Goal: Transaction & Acquisition: Book appointment/travel/reservation

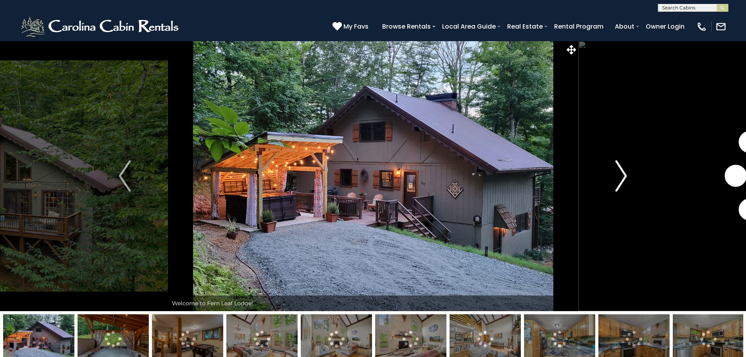
click at [625, 170] on img "Next" at bounding box center [621, 175] width 12 height 31
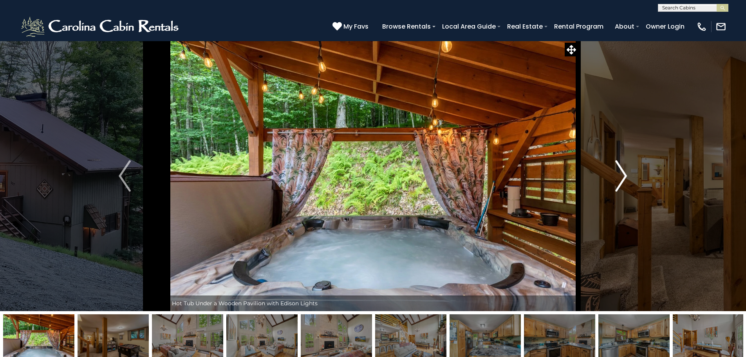
click at [625, 170] on img "Next" at bounding box center [621, 175] width 12 height 31
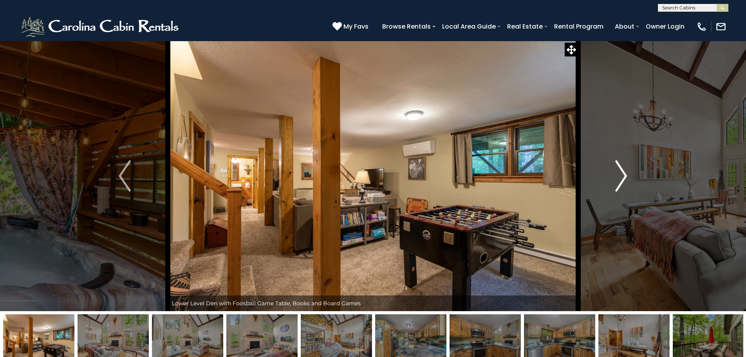
click at [625, 170] on img "Next" at bounding box center [621, 175] width 12 height 31
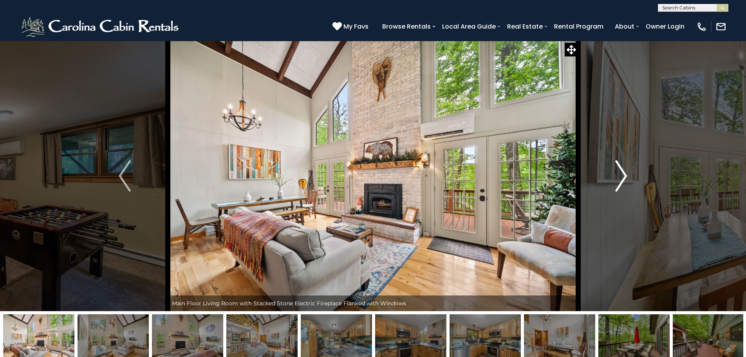
click at [625, 170] on img "Next" at bounding box center [621, 175] width 12 height 31
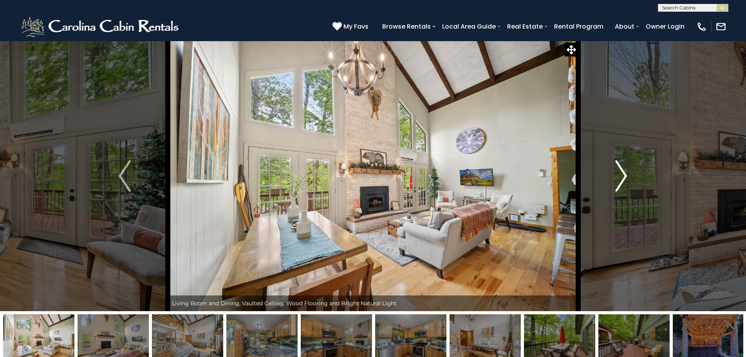
click at [625, 170] on img "Next" at bounding box center [621, 175] width 12 height 31
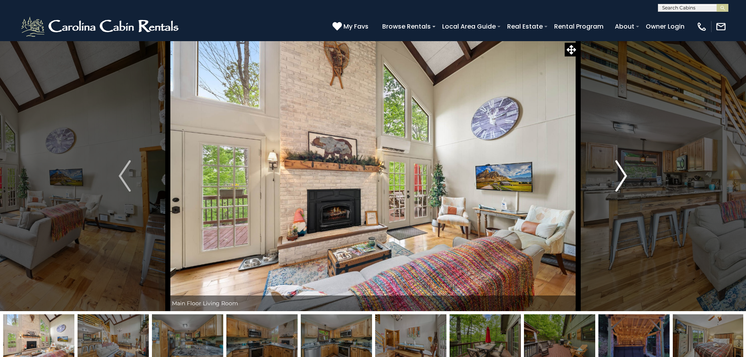
click at [625, 170] on img "Next" at bounding box center [621, 175] width 12 height 31
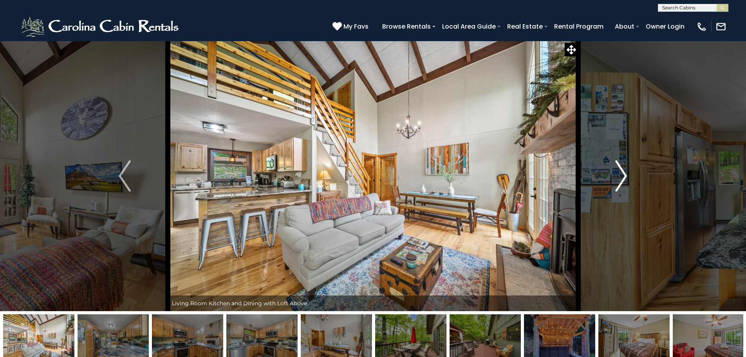
click at [625, 170] on img "Next" at bounding box center [621, 175] width 12 height 31
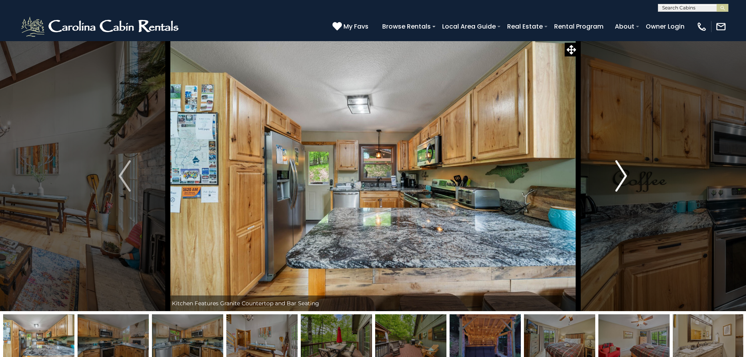
click at [625, 170] on img "Next" at bounding box center [621, 175] width 12 height 31
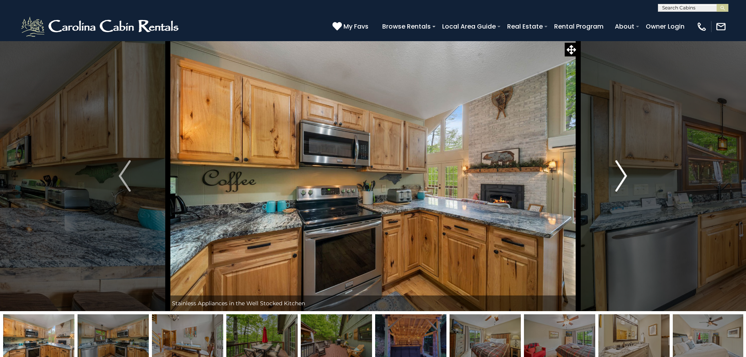
click at [625, 170] on img "Next" at bounding box center [621, 175] width 12 height 31
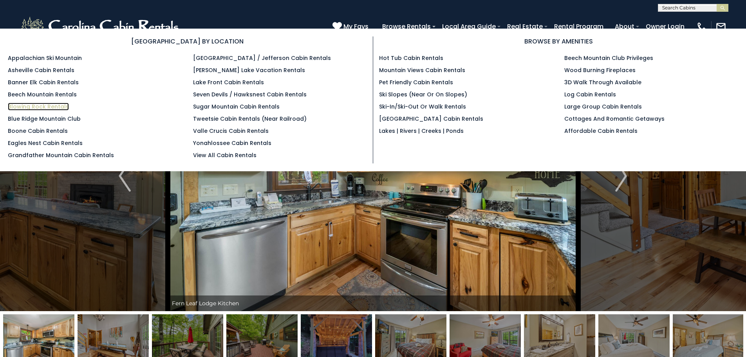
click at [34, 104] on link "Blowing Rock Rentals" at bounding box center [38, 107] width 61 height 8
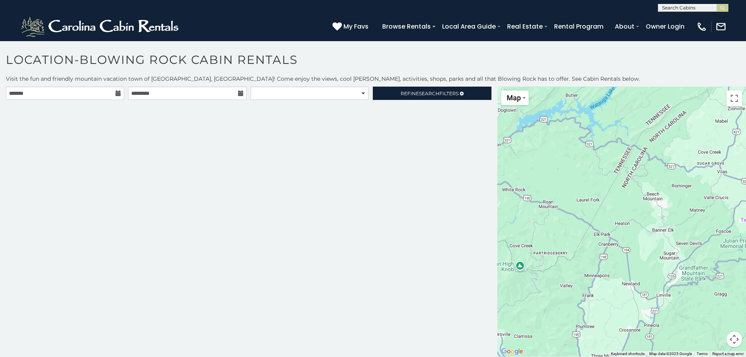
click at [118, 93] on icon at bounding box center [118, 92] width 5 height 5
click at [117, 91] on icon at bounding box center [118, 92] width 5 height 5
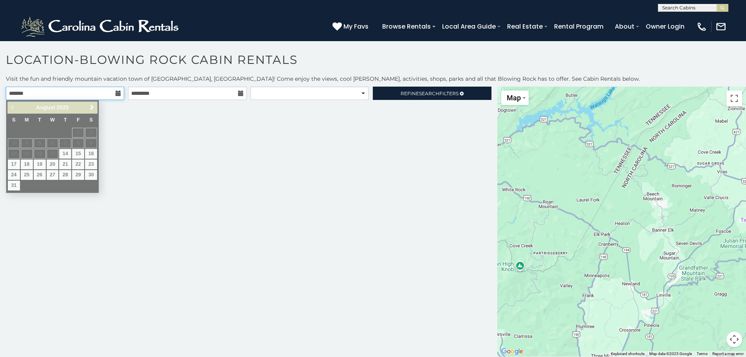
click at [112, 91] on input "text" at bounding box center [65, 93] width 118 height 13
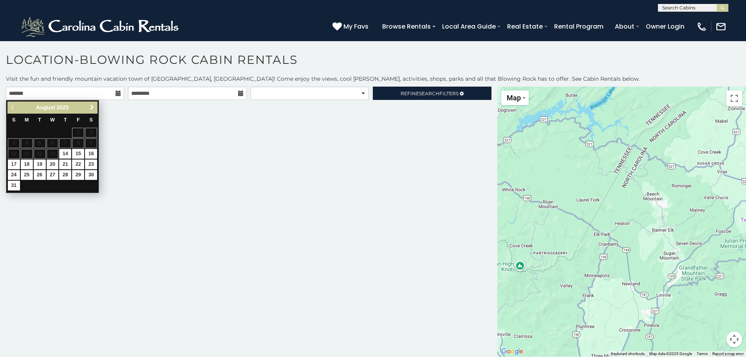
click at [91, 107] on span "Next" at bounding box center [92, 107] width 6 height 6
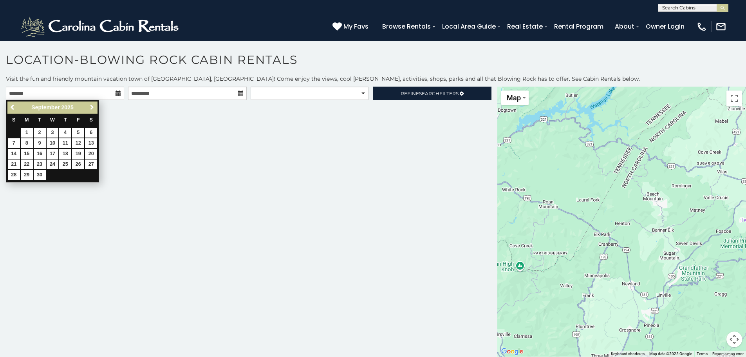
click at [91, 107] on span "Next" at bounding box center [92, 107] width 6 height 6
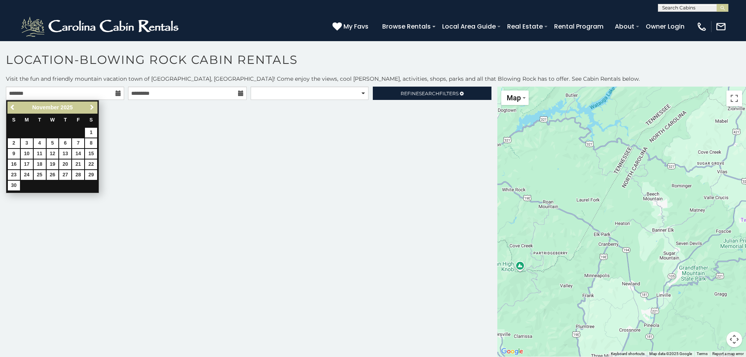
click at [91, 107] on span "Next" at bounding box center [92, 107] width 6 height 6
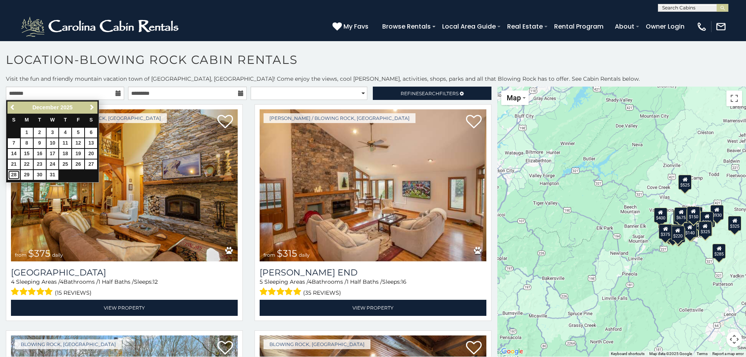
click at [13, 173] on link "28" at bounding box center [14, 175] width 12 height 10
type input "**********"
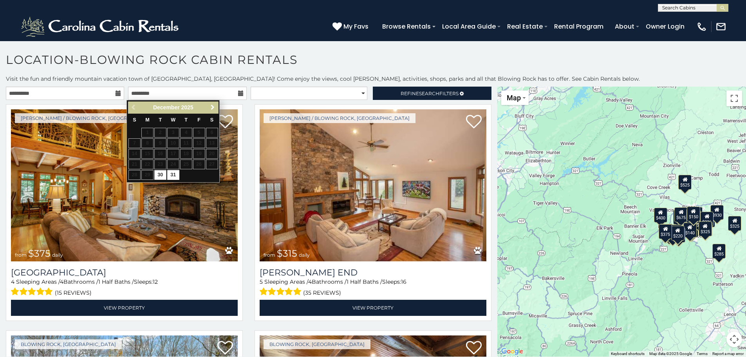
click at [211, 103] on link "Next" at bounding box center [213, 108] width 10 height 10
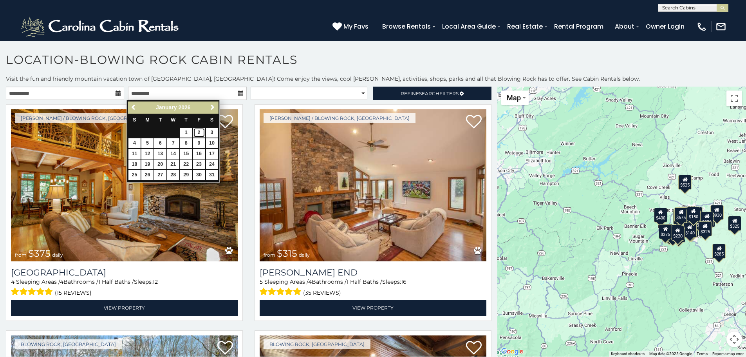
click at [199, 131] on link "2" at bounding box center [199, 133] width 12 height 10
type input "**********"
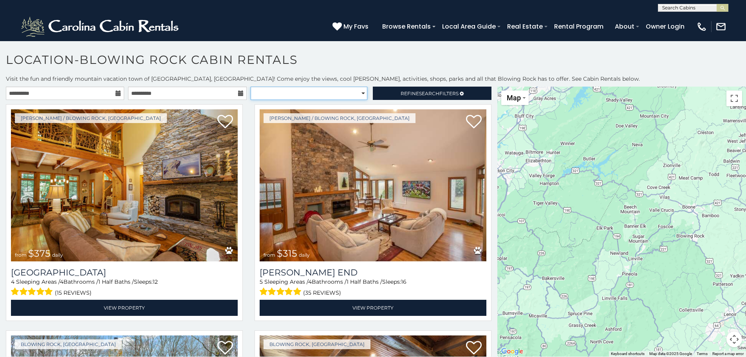
click at [327, 90] on select "**********" at bounding box center [309, 93] width 117 height 13
click at [251, 87] on select "**********" at bounding box center [309, 93] width 117 height 13
click at [440, 91] on span "Refine Search Filters" at bounding box center [430, 93] width 58 height 6
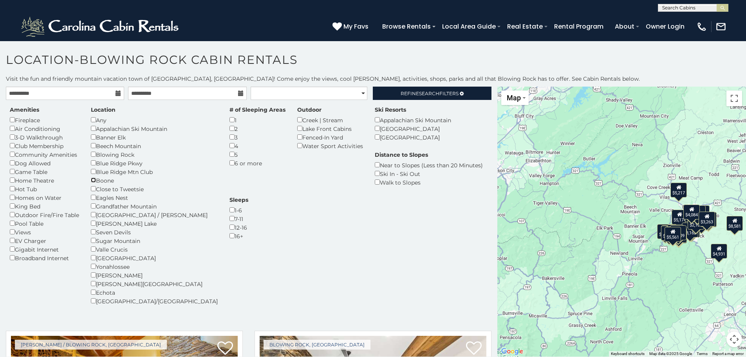
select select "**********"
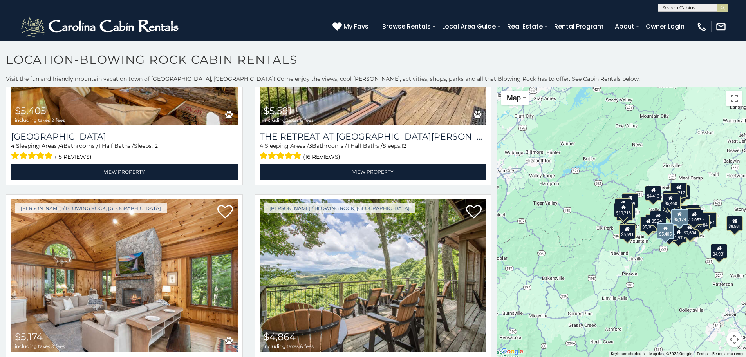
scroll to position [862, 0]
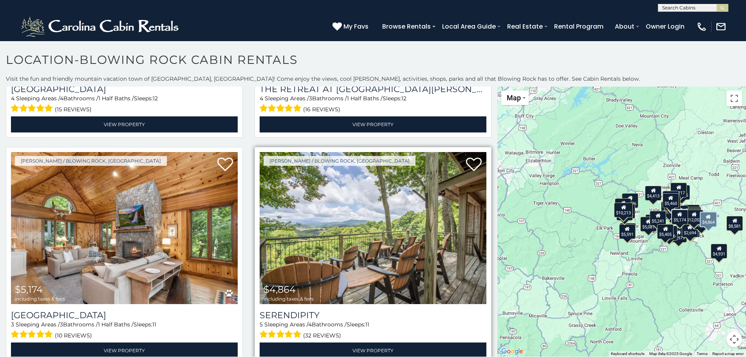
click at [337, 210] on img at bounding box center [373, 228] width 227 height 152
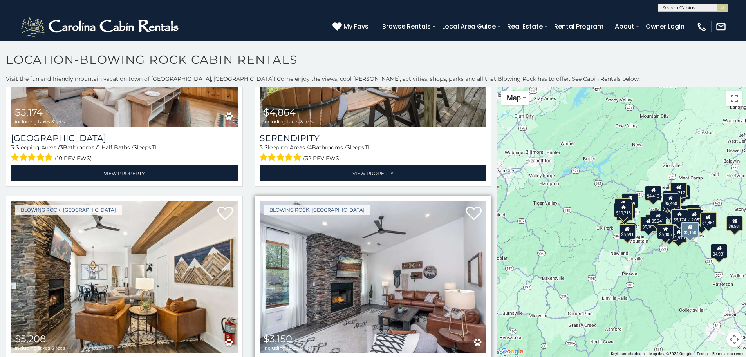
scroll to position [1058, 0]
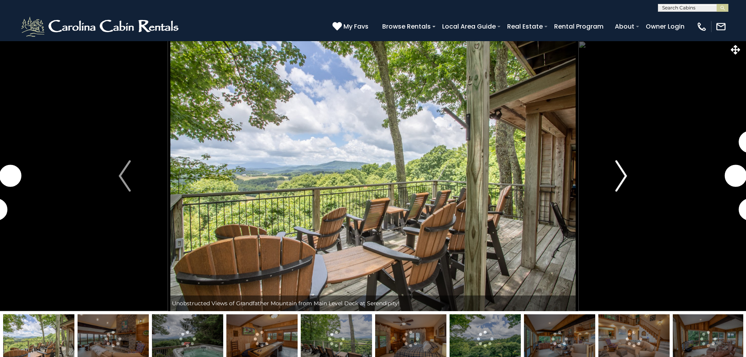
click at [623, 177] on img "Next" at bounding box center [621, 175] width 12 height 31
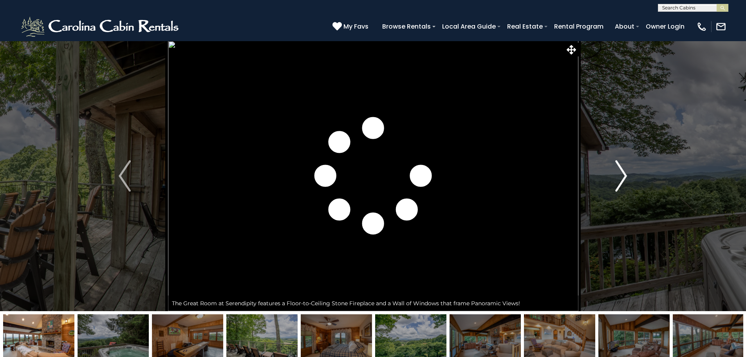
click at [623, 177] on img "Next" at bounding box center [621, 175] width 12 height 31
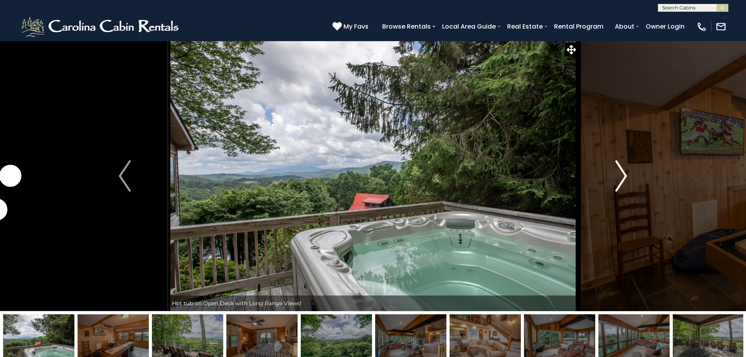
click at [623, 177] on img "Next" at bounding box center [621, 175] width 12 height 31
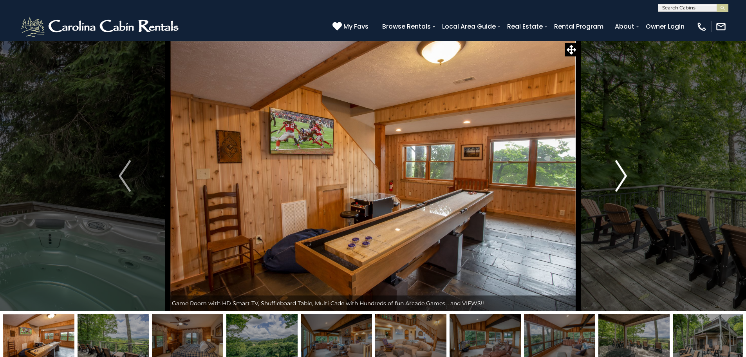
click at [623, 177] on img "Next" at bounding box center [621, 175] width 12 height 31
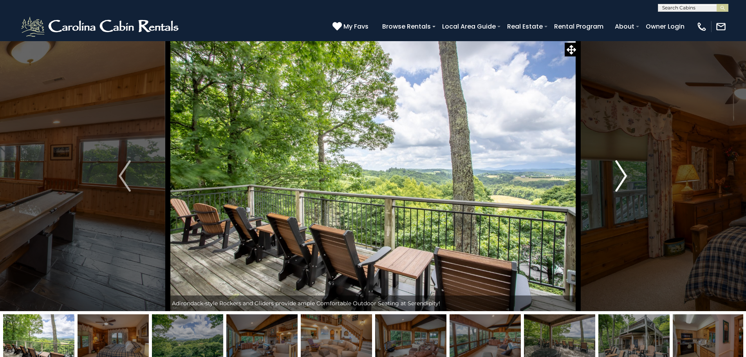
click at [623, 177] on img "Next" at bounding box center [621, 175] width 12 height 31
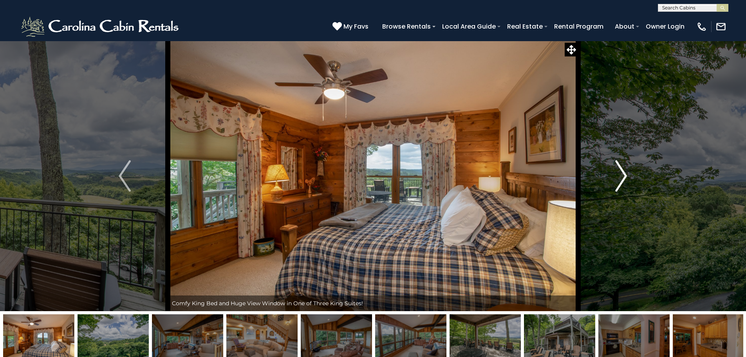
click at [623, 177] on img "Next" at bounding box center [621, 175] width 12 height 31
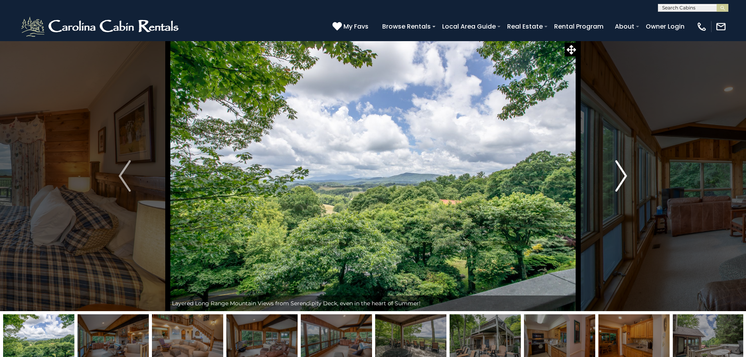
click at [623, 177] on img "Next" at bounding box center [621, 175] width 12 height 31
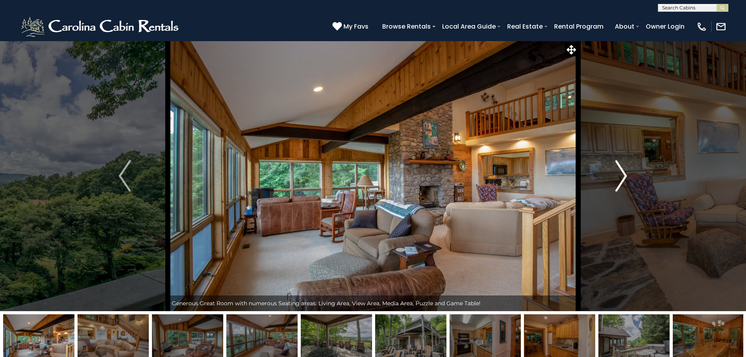
click at [623, 177] on img "Next" at bounding box center [621, 175] width 12 height 31
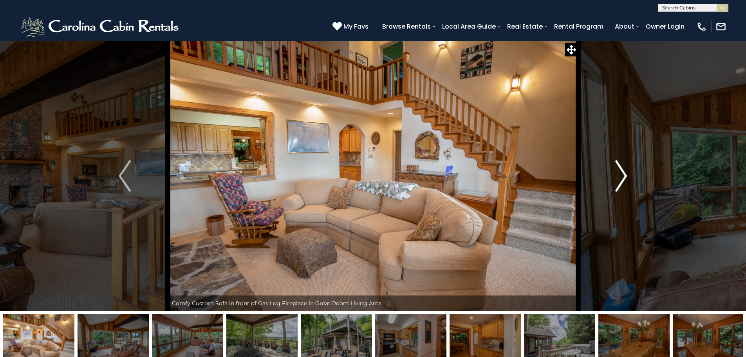
click at [623, 177] on img "Next" at bounding box center [621, 175] width 12 height 31
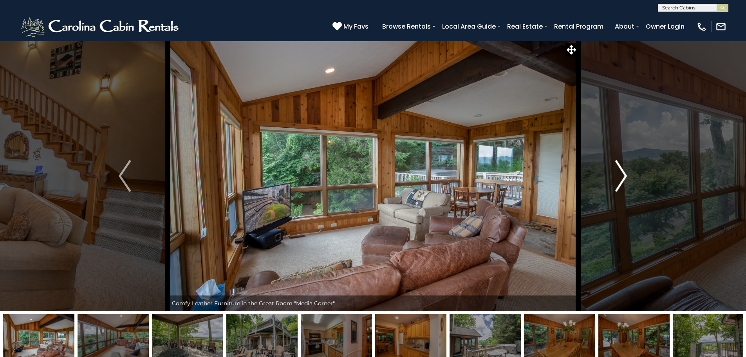
click at [623, 177] on img "Next" at bounding box center [621, 175] width 12 height 31
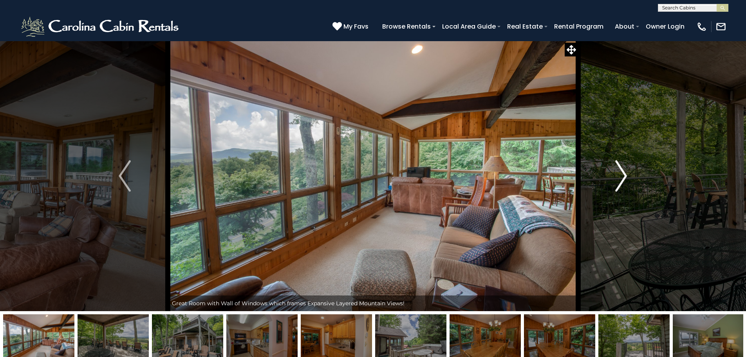
click at [623, 177] on img "Next" at bounding box center [621, 175] width 12 height 31
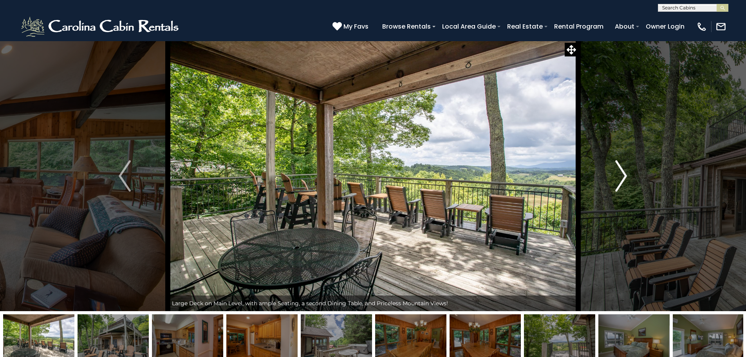
click at [623, 177] on img "Next" at bounding box center [621, 175] width 12 height 31
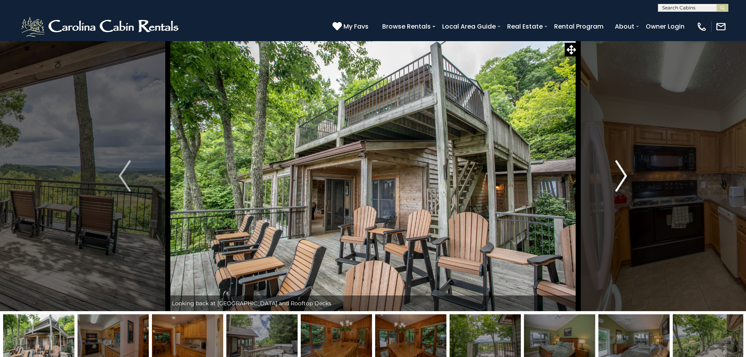
click at [623, 177] on img "Next" at bounding box center [621, 175] width 12 height 31
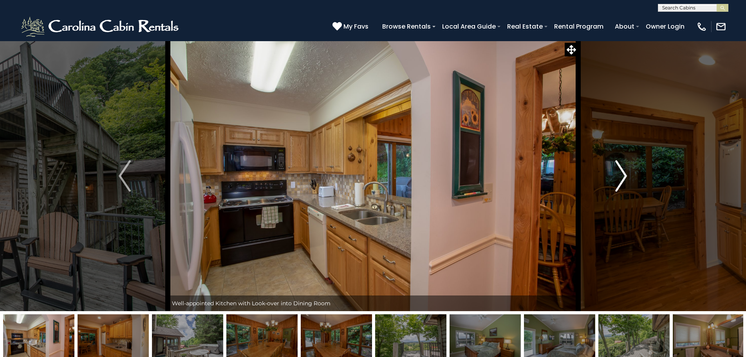
click at [623, 177] on img "Next" at bounding box center [621, 175] width 12 height 31
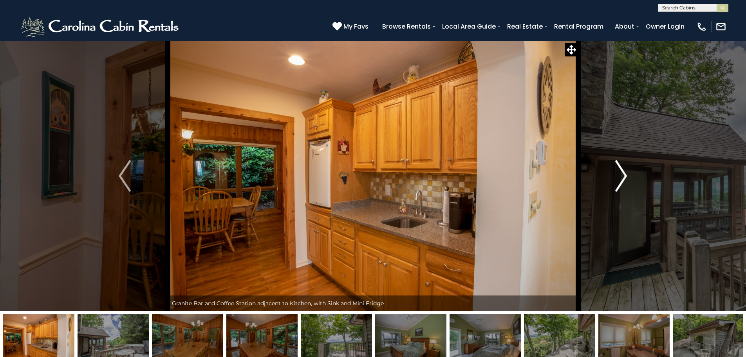
click at [623, 177] on img "Next" at bounding box center [621, 175] width 12 height 31
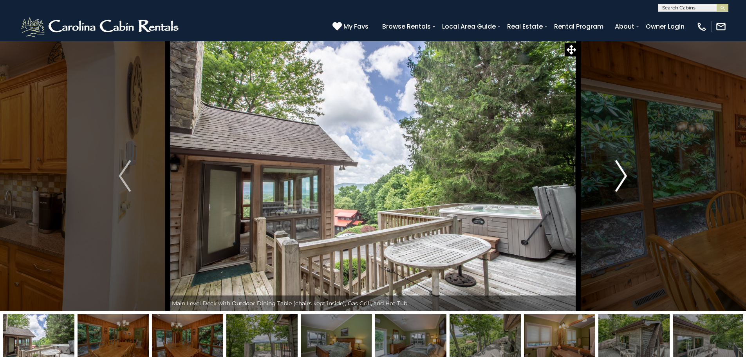
click at [623, 177] on img "Next" at bounding box center [621, 175] width 12 height 31
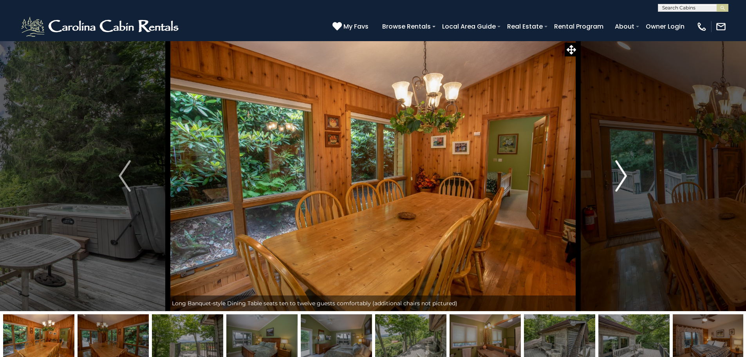
click at [623, 177] on img "Next" at bounding box center [621, 175] width 12 height 31
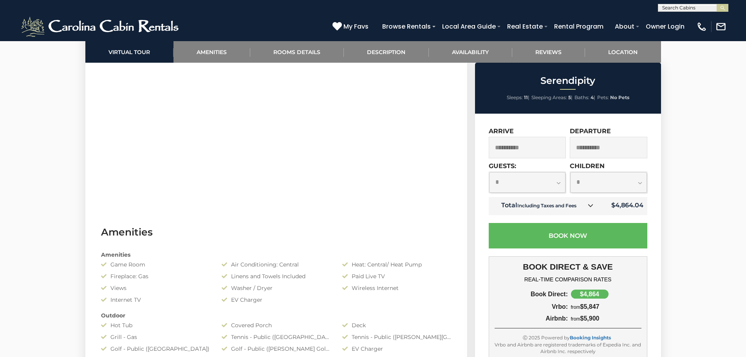
scroll to position [392, 0]
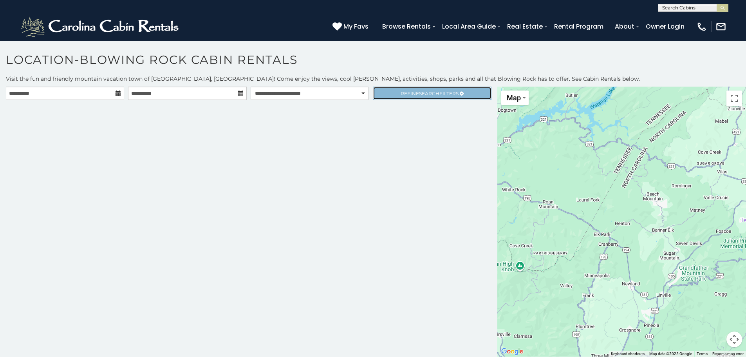
click at [406, 96] on link "Refine Search Filters" at bounding box center [432, 93] width 118 height 13
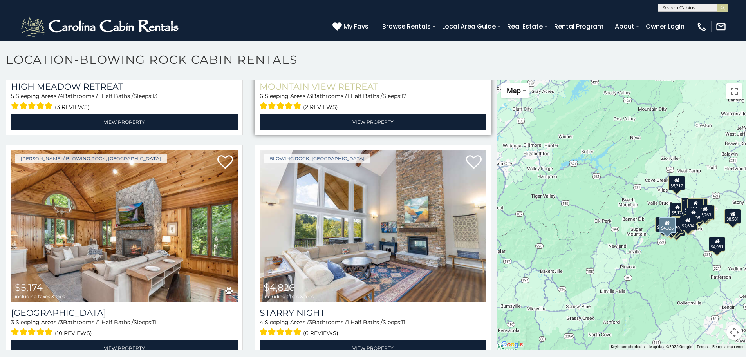
scroll to position [1097, 0]
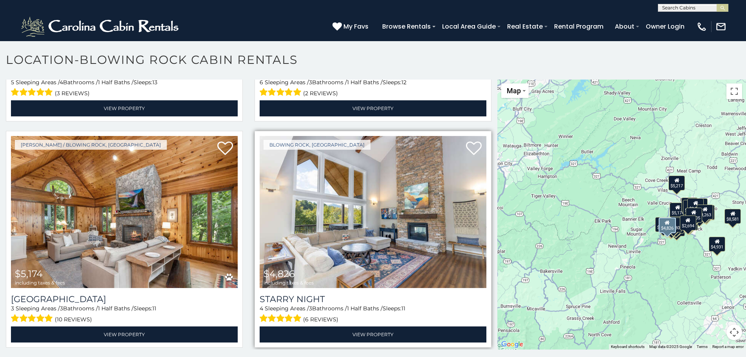
click at [329, 216] on img at bounding box center [373, 212] width 227 height 152
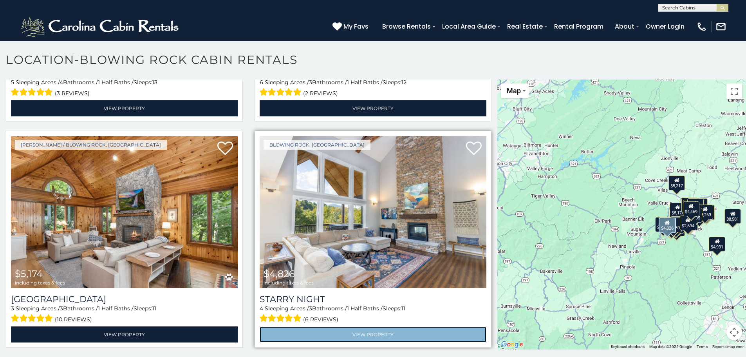
click at [327, 326] on link "View Property" at bounding box center [373, 334] width 227 height 16
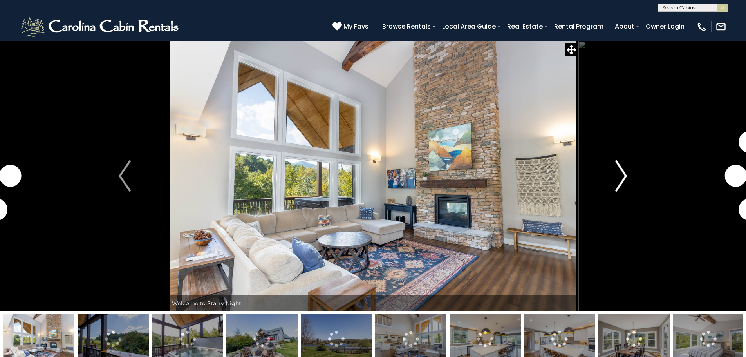
click at [622, 172] on img "Next" at bounding box center [621, 175] width 12 height 31
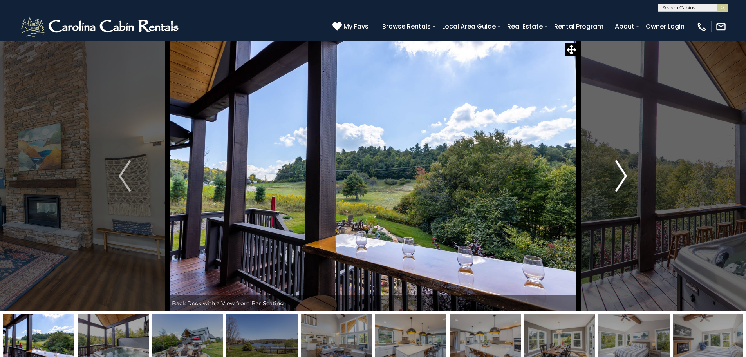
click at [622, 172] on img "Next" at bounding box center [621, 175] width 12 height 31
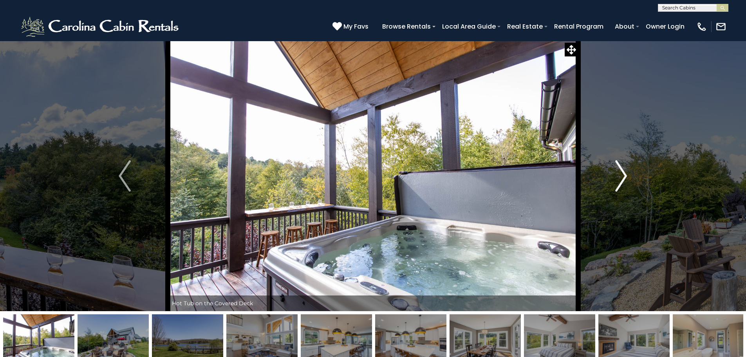
click at [622, 172] on img "Next" at bounding box center [621, 175] width 12 height 31
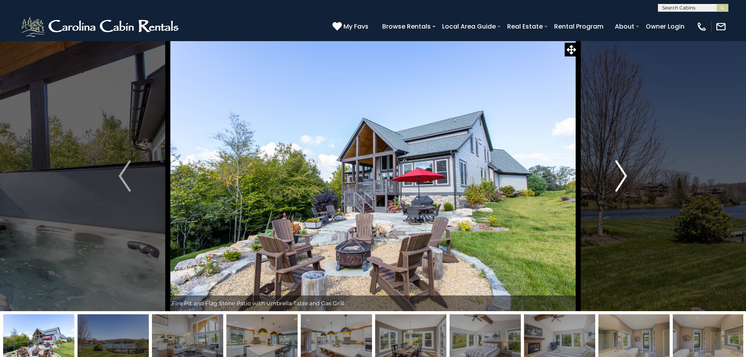
click at [622, 172] on img "Next" at bounding box center [621, 175] width 12 height 31
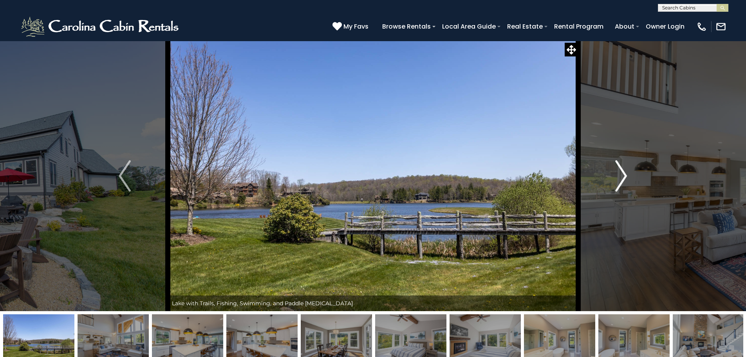
click at [622, 172] on img "Next" at bounding box center [621, 175] width 12 height 31
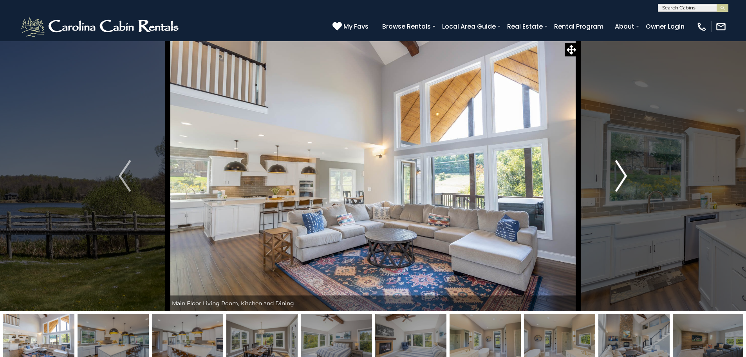
click at [622, 172] on img "Next" at bounding box center [621, 175] width 12 height 31
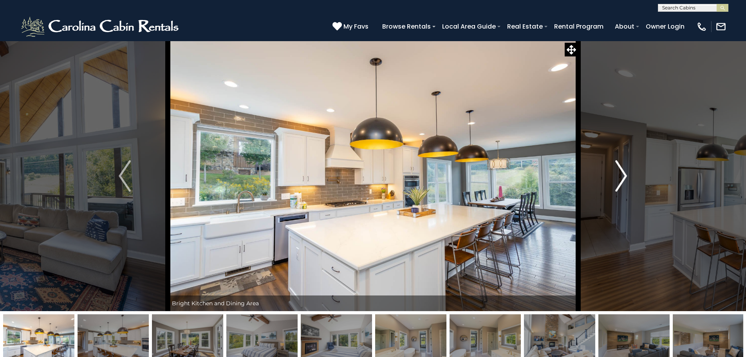
click at [622, 172] on img "Next" at bounding box center [621, 175] width 12 height 31
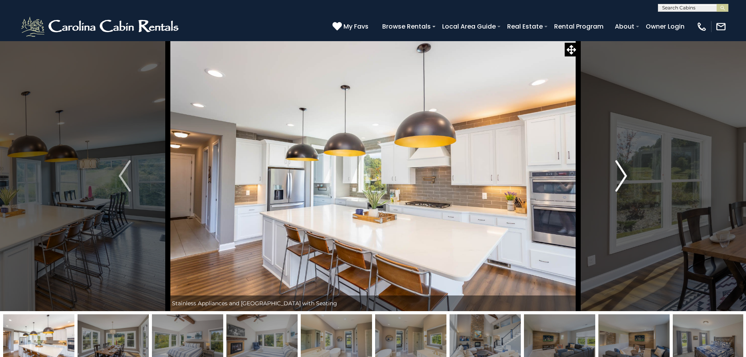
click at [622, 172] on img "Next" at bounding box center [621, 175] width 12 height 31
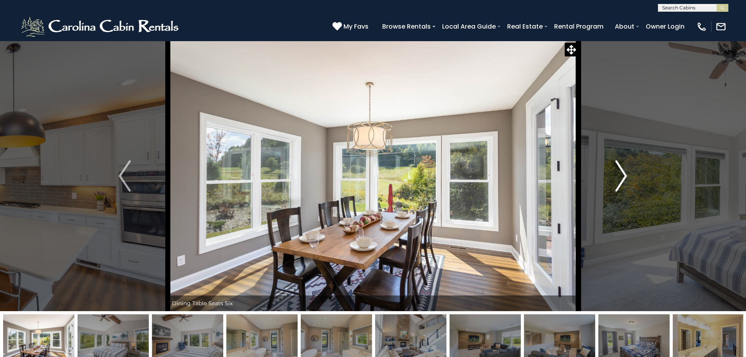
click at [622, 172] on img "Next" at bounding box center [621, 175] width 12 height 31
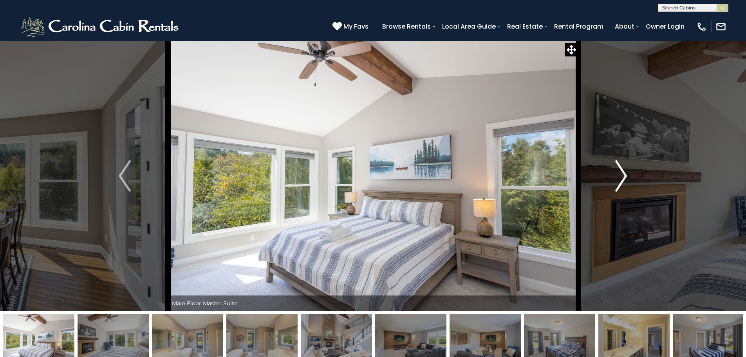
click at [622, 172] on img "Next" at bounding box center [621, 175] width 12 height 31
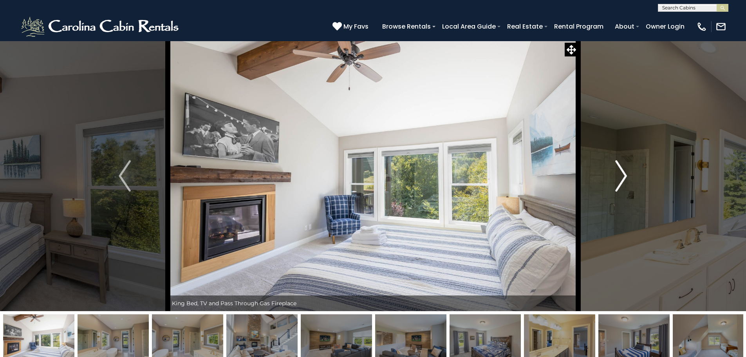
click at [622, 172] on img "Next" at bounding box center [621, 175] width 12 height 31
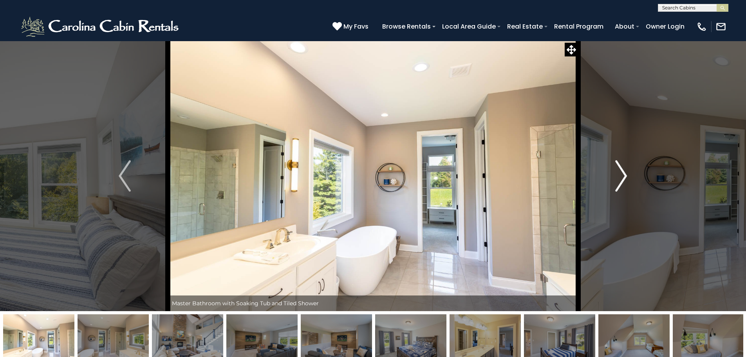
click at [622, 172] on img "Next" at bounding box center [621, 175] width 12 height 31
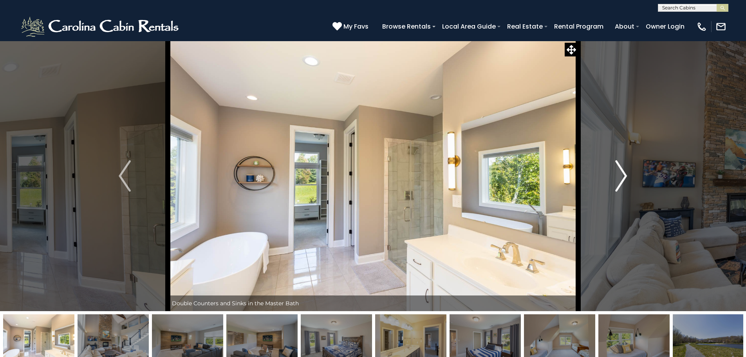
click at [622, 172] on img "Next" at bounding box center [621, 175] width 12 height 31
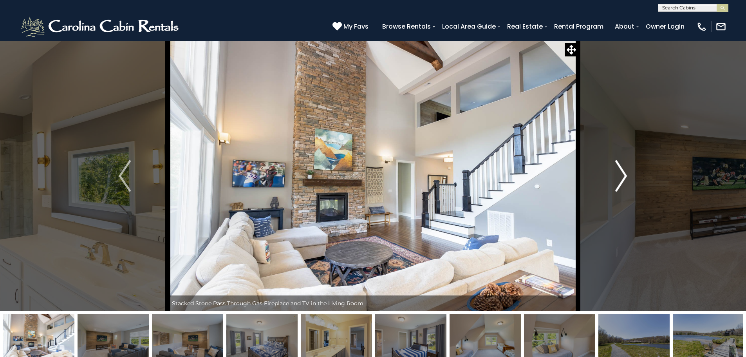
click at [622, 172] on img "Next" at bounding box center [621, 175] width 12 height 31
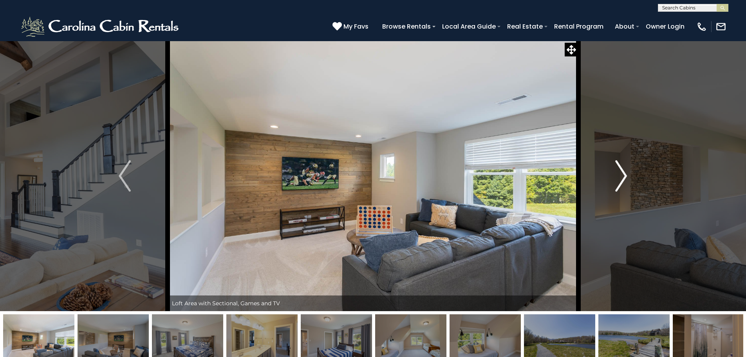
click at [622, 172] on img "Next" at bounding box center [621, 175] width 12 height 31
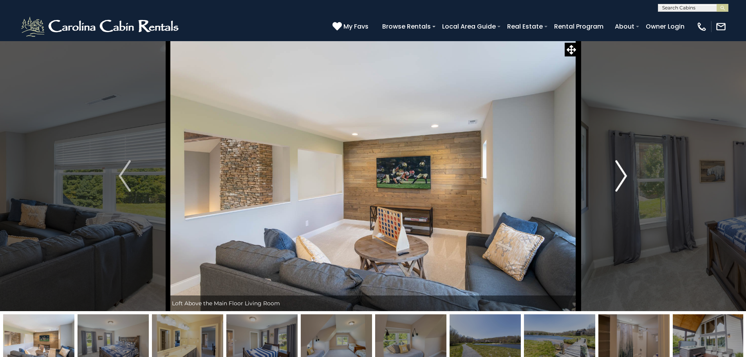
click at [622, 172] on img "Next" at bounding box center [621, 175] width 12 height 31
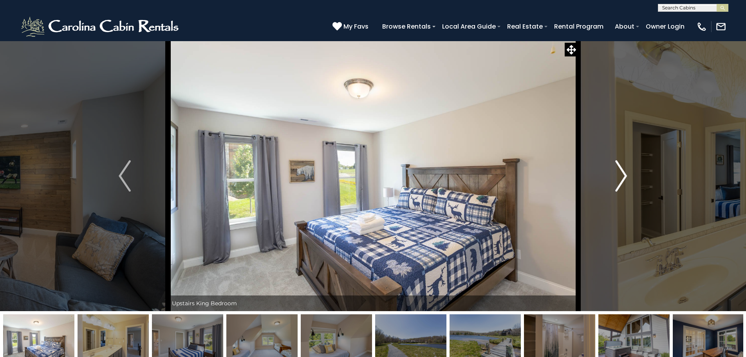
click at [622, 172] on img "Next" at bounding box center [621, 175] width 12 height 31
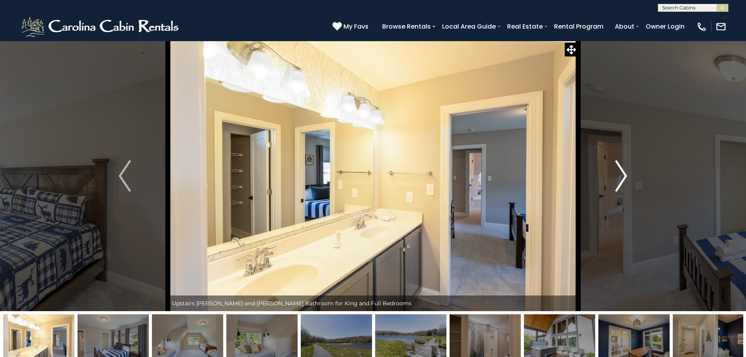
click at [622, 172] on img "Next" at bounding box center [621, 175] width 12 height 31
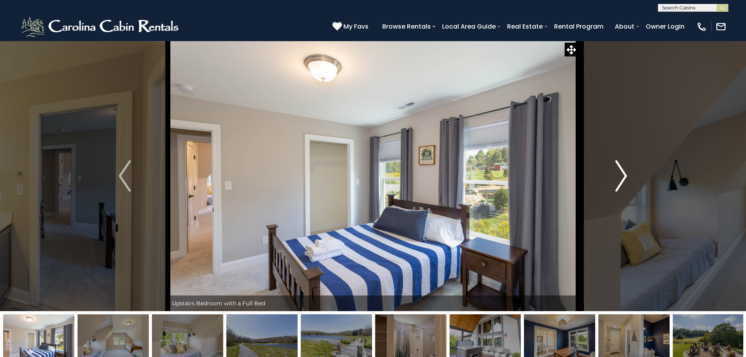
click at [622, 172] on img "Next" at bounding box center [621, 175] width 12 height 31
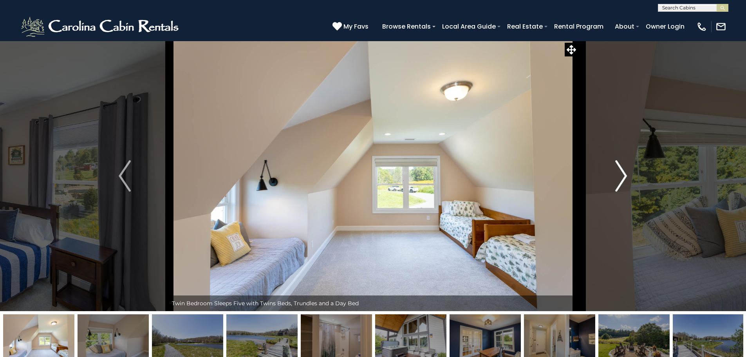
click at [622, 172] on img "Next" at bounding box center [621, 175] width 12 height 31
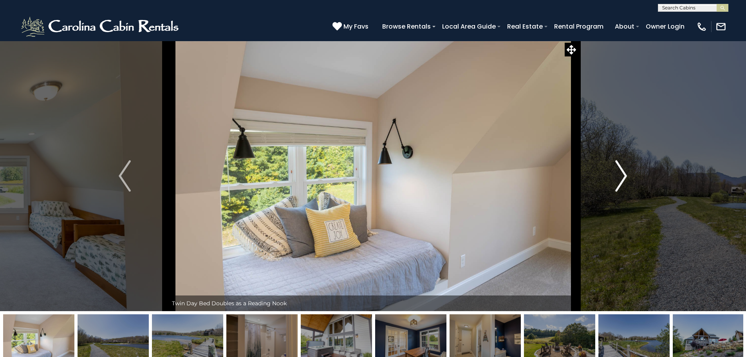
click at [622, 172] on img "Next" at bounding box center [621, 175] width 12 height 31
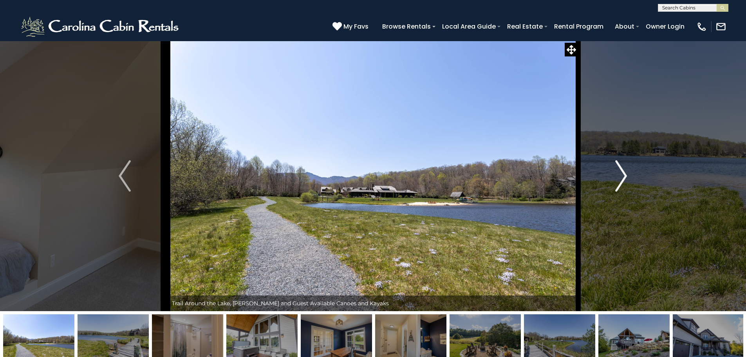
click at [622, 172] on img "Next" at bounding box center [621, 175] width 12 height 31
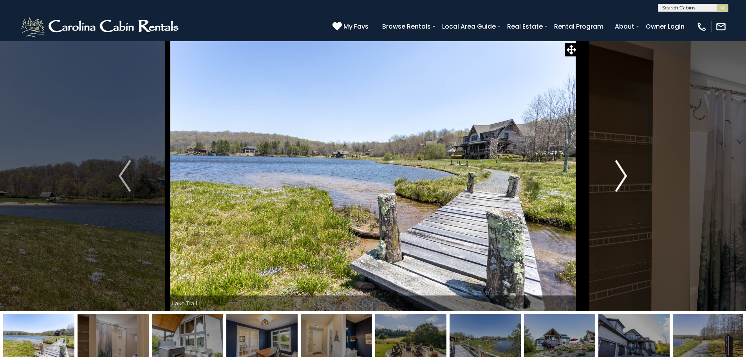
click at [622, 172] on img "Next" at bounding box center [621, 175] width 12 height 31
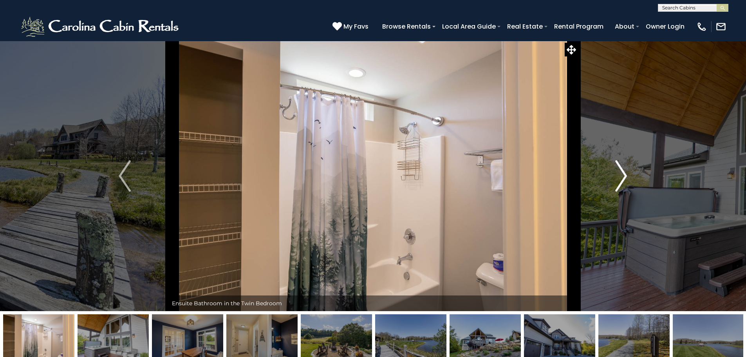
click at [622, 172] on img "Next" at bounding box center [621, 175] width 12 height 31
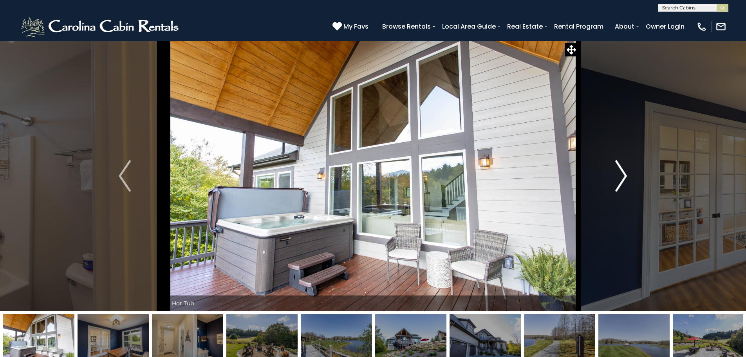
click at [622, 172] on img "Next" at bounding box center [621, 175] width 12 height 31
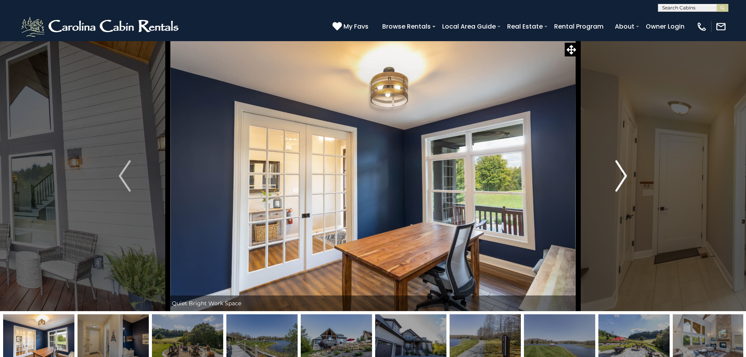
click at [622, 172] on img "Next" at bounding box center [621, 175] width 12 height 31
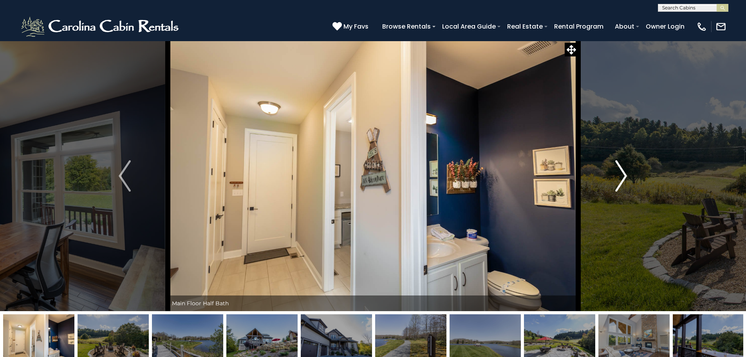
click at [622, 172] on img "Next" at bounding box center [621, 175] width 12 height 31
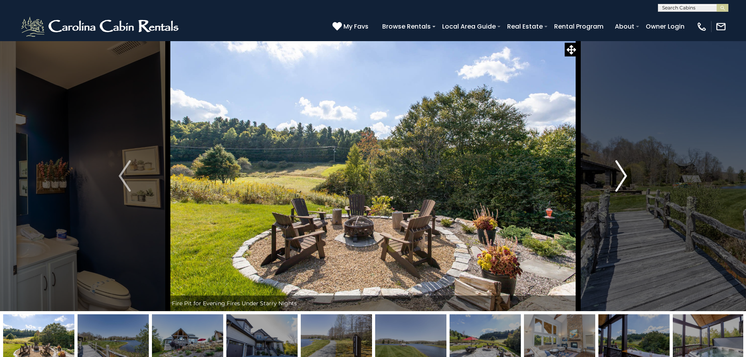
click at [622, 172] on img "Next" at bounding box center [621, 175] width 12 height 31
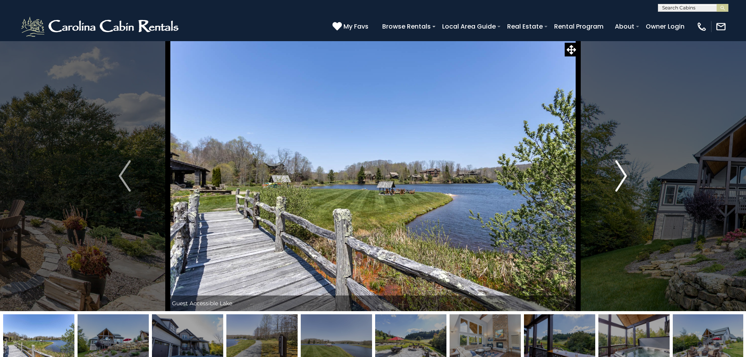
click at [622, 172] on img "Next" at bounding box center [621, 175] width 12 height 31
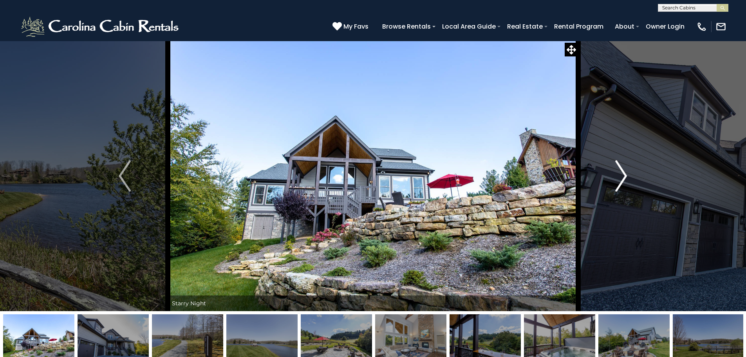
click at [622, 172] on img "Next" at bounding box center [621, 175] width 12 height 31
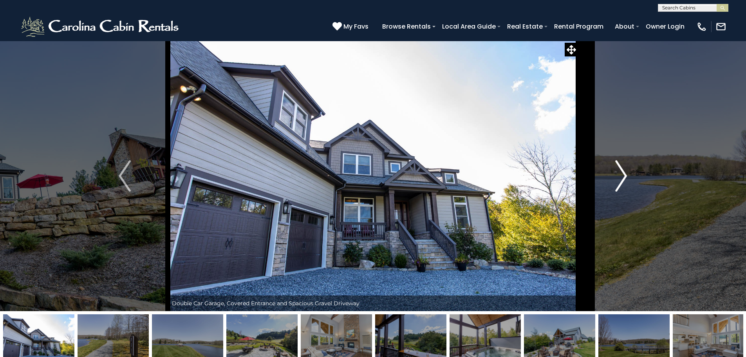
click at [622, 172] on img "Next" at bounding box center [621, 175] width 12 height 31
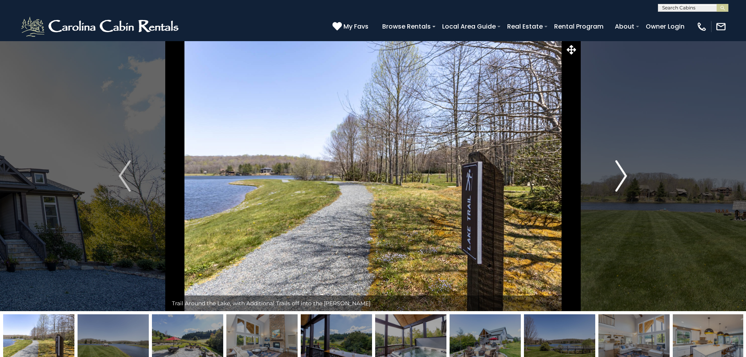
click at [622, 172] on img "Next" at bounding box center [621, 175] width 12 height 31
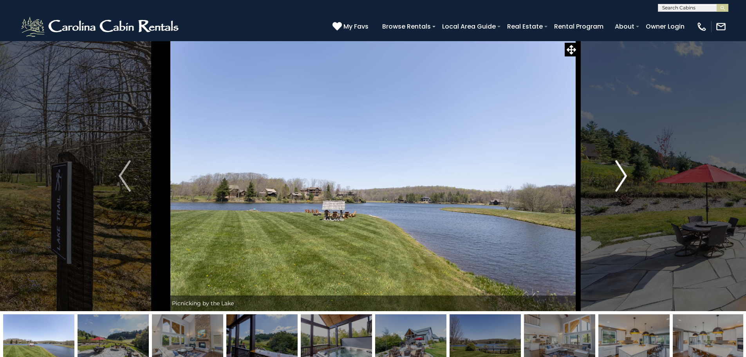
click at [622, 172] on img "Next" at bounding box center [621, 175] width 12 height 31
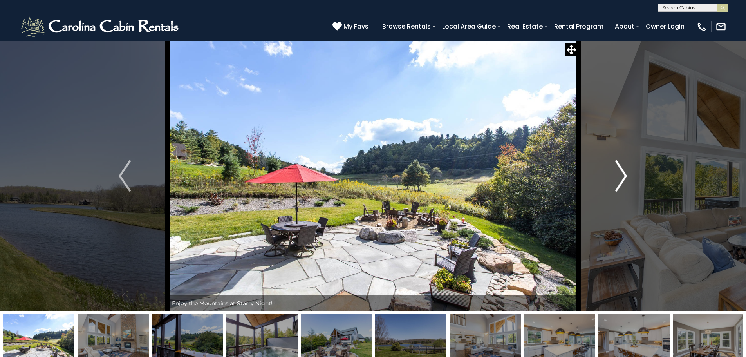
click at [622, 172] on img "Next" at bounding box center [621, 175] width 12 height 31
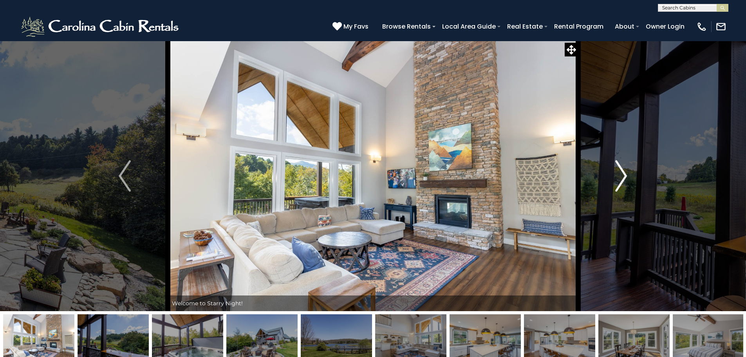
click at [622, 172] on img "Next" at bounding box center [621, 175] width 12 height 31
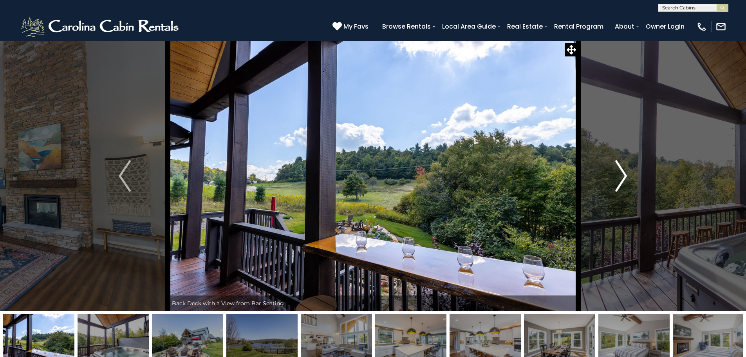
click at [622, 172] on img "Next" at bounding box center [621, 175] width 12 height 31
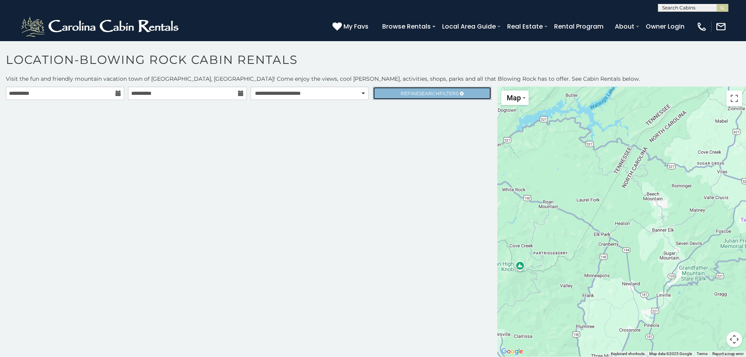
click at [406, 91] on span "Refine Search Filters" at bounding box center [430, 93] width 58 height 6
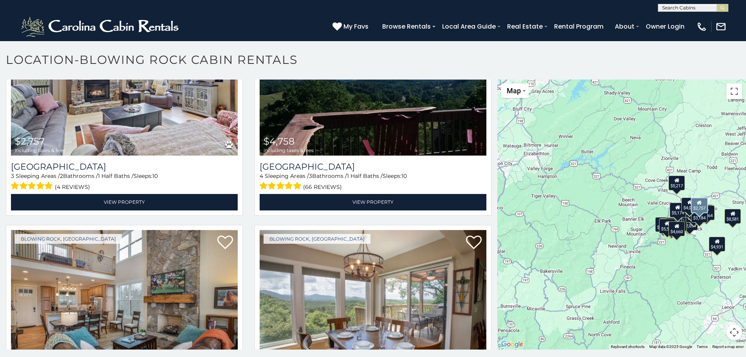
scroll to position [2664, 0]
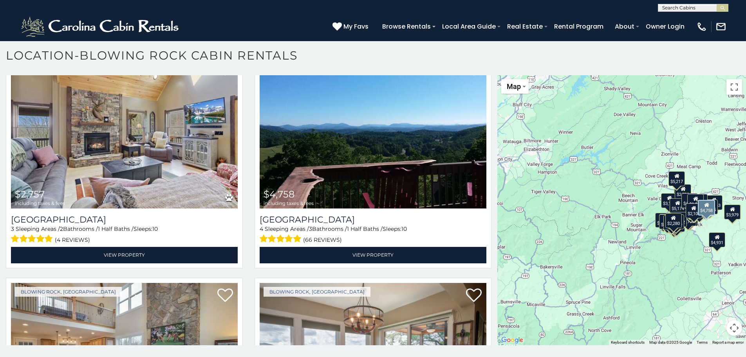
scroll to position [2510, 0]
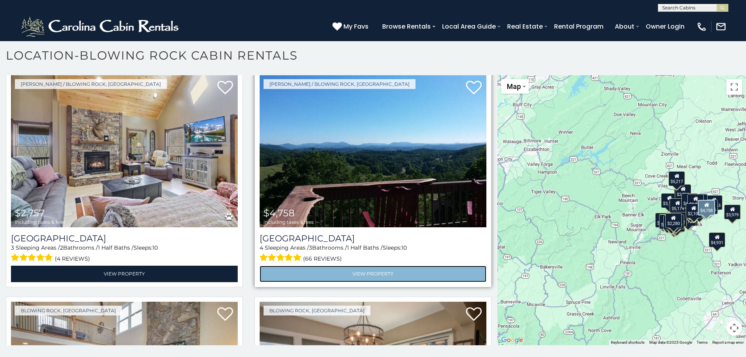
click at [377, 266] on link "View Property" at bounding box center [373, 274] width 227 height 16
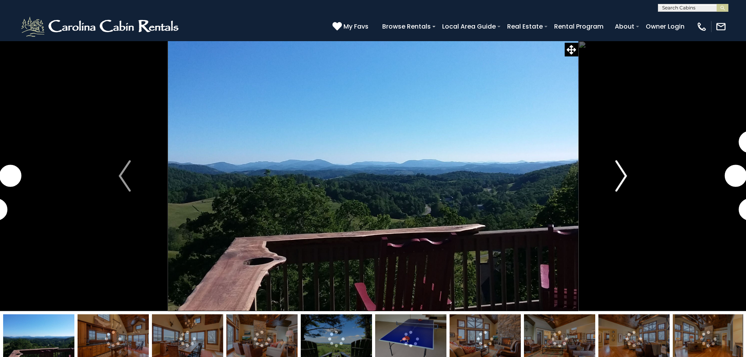
click at [625, 173] on img "Next" at bounding box center [621, 175] width 12 height 31
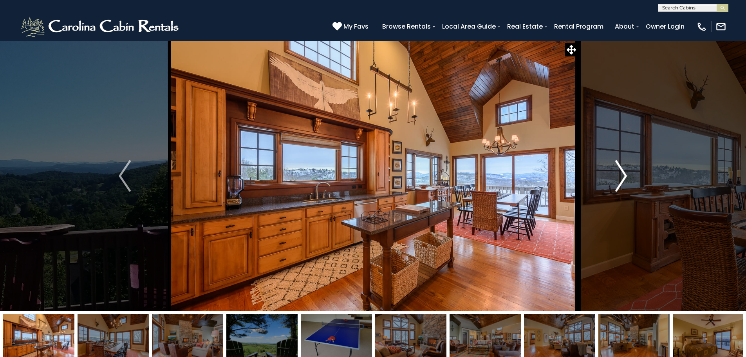
click at [623, 173] on img "Next" at bounding box center [621, 175] width 12 height 31
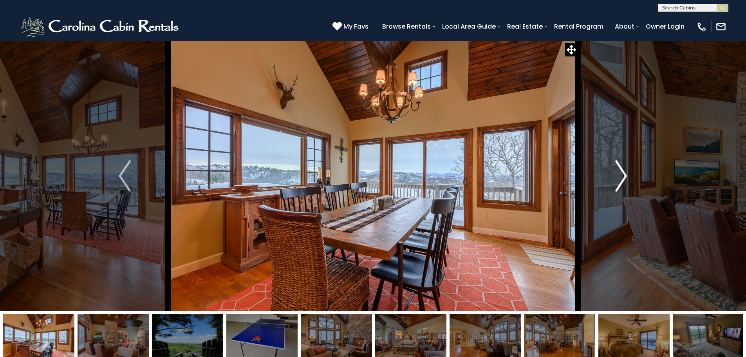
click at [623, 173] on img "Next" at bounding box center [621, 175] width 12 height 31
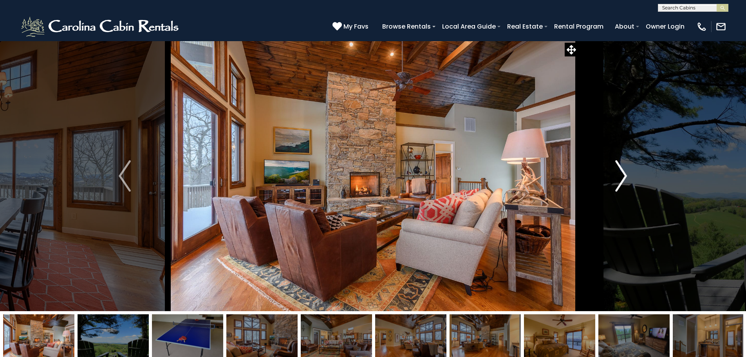
click at [623, 173] on img "Next" at bounding box center [621, 175] width 12 height 31
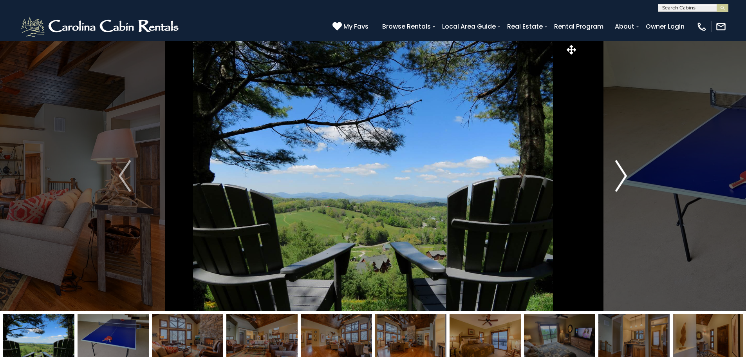
click at [623, 173] on img "Next" at bounding box center [621, 175] width 12 height 31
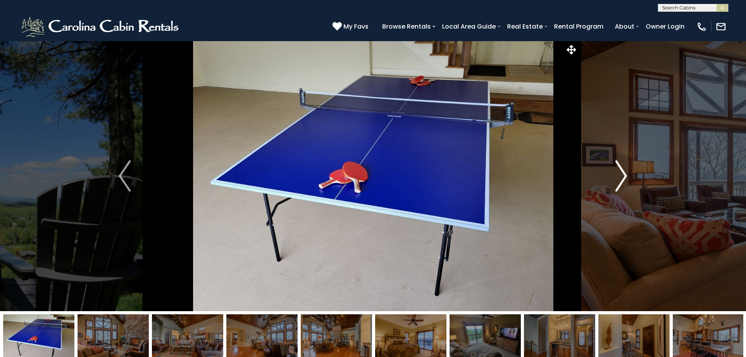
click at [623, 173] on img "Next" at bounding box center [621, 175] width 12 height 31
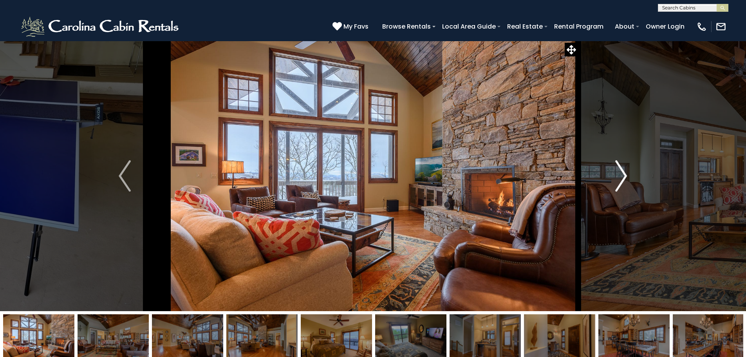
click at [623, 173] on img "Next" at bounding box center [621, 175] width 12 height 31
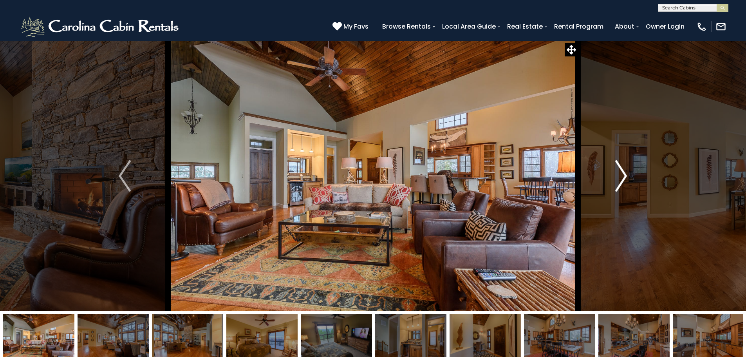
click at [623, 173] on img "Next" at bounding box center [621, 175] width 12 height 31
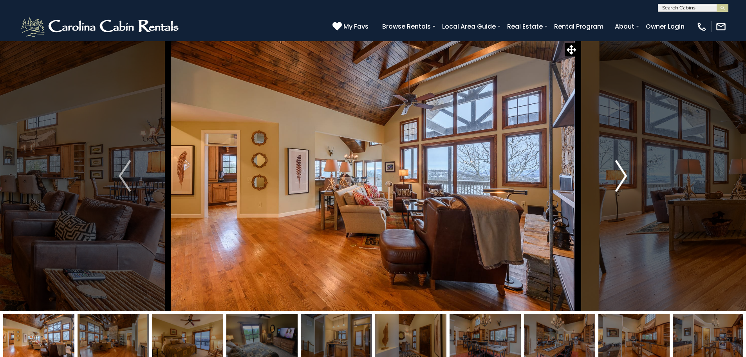
click at [623, 173] on img "Next" at bounding box center [621, 175] width 12 height 31
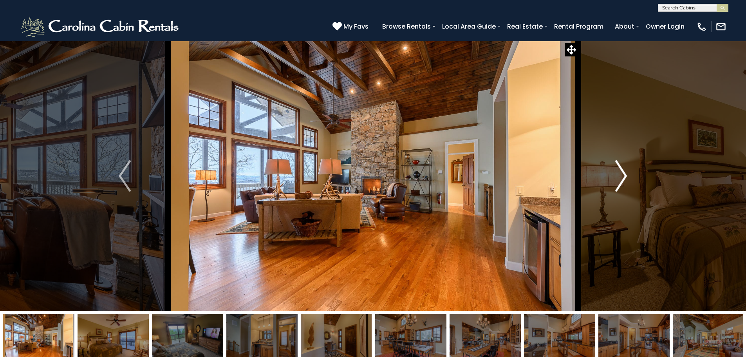
click at [623, 173] on img "Next" at bounding box center [621, 175] width 12 height 31
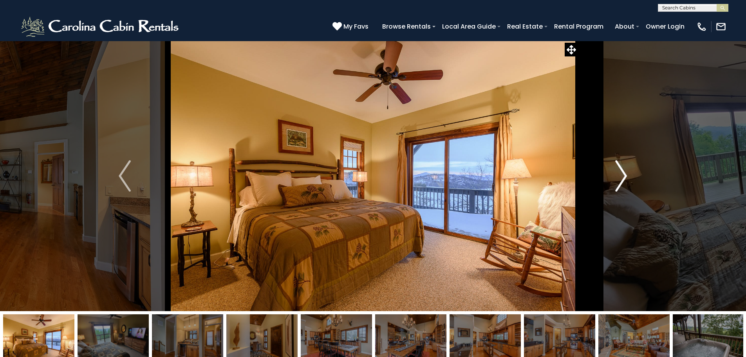
click at [623, 173] on img "Next" at bounding box center [621, 175] width 12 height 31
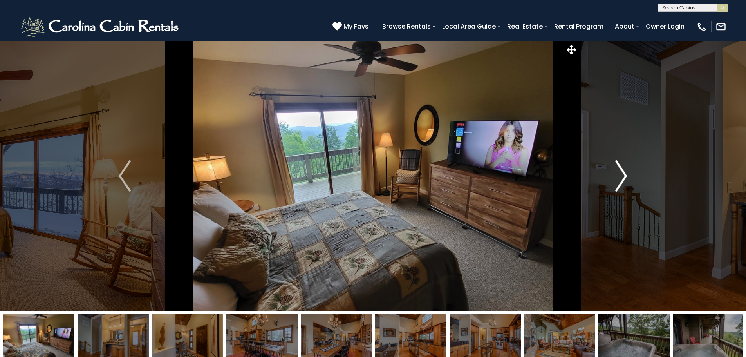
click at [623, 173] on img "Next" at bounding box center [621, 175] width 12 height 31
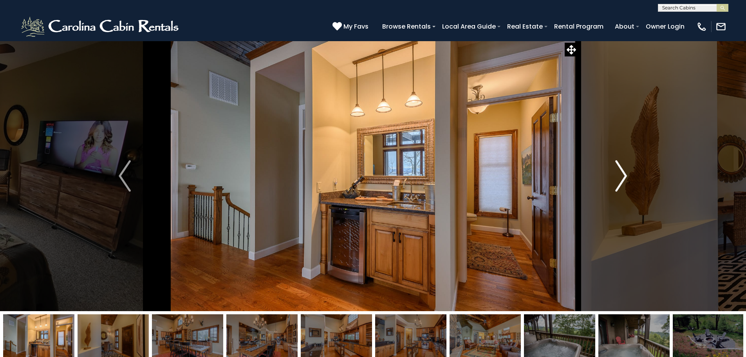
click at [623, 173] on img "Next" at bounding box center [621, 175] width 12 height 31
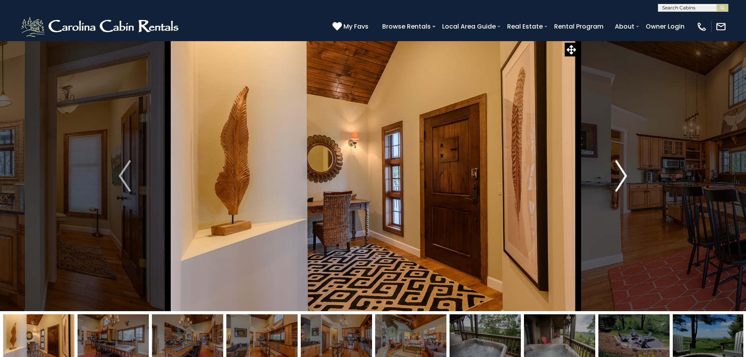
click at [623, 173] on img "Next" at bounding box center [621, 175] width 12 height 31
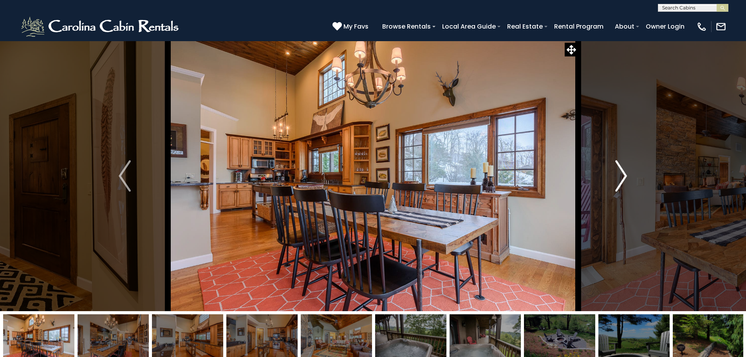
click at [623, 173] on img "Next" at bounding box center [621, 175] width 12 height 31
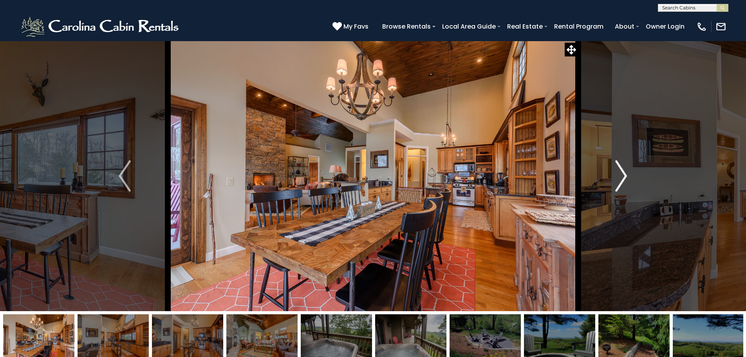
click at [623, 173] on img "Next" at bounding box center [621, 175] width 12 height 31
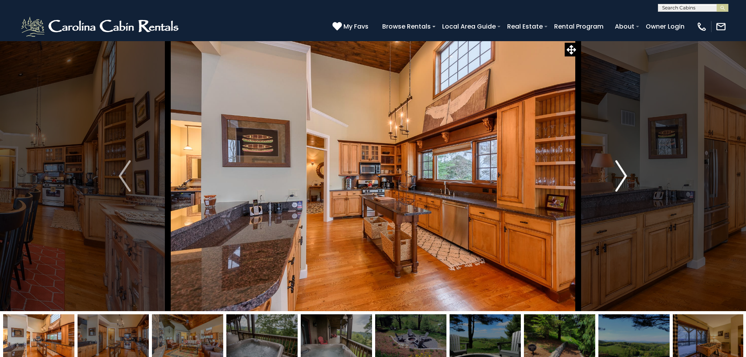
click at [623, 173] on img "Next" at bounding box center [621, 175] width 12 height 31
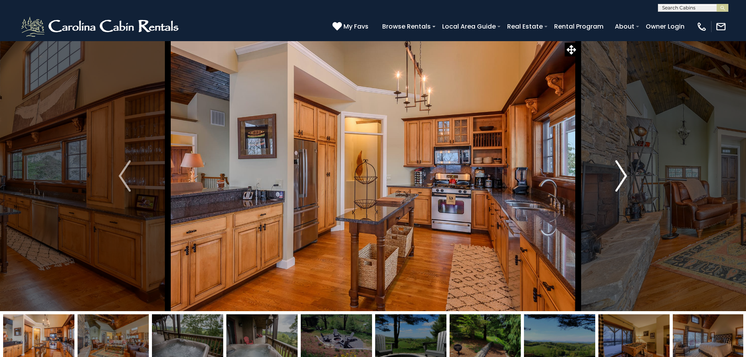
click at [623, 173] on img "Next" at bounding box center [621, 175] width 12 height 31
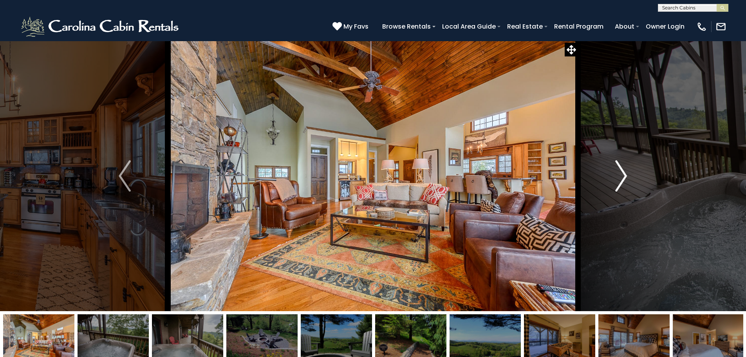
click at [623, 173] on img "Next" at bounding box center [621, 175] width 12 height 31
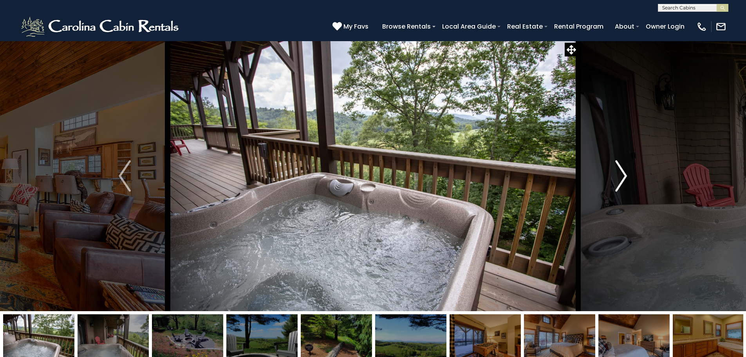
click at [623, 173] on img "Next" at bounding box center [621, 175] width 12 height 31
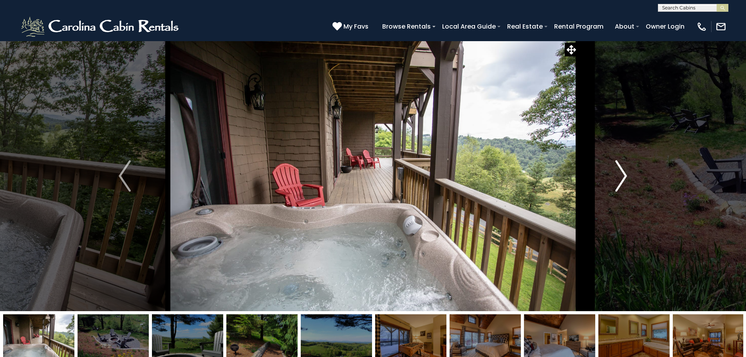
click at [623, 173] on img "Next" at bounding box center [621, 175] width 12 height 31
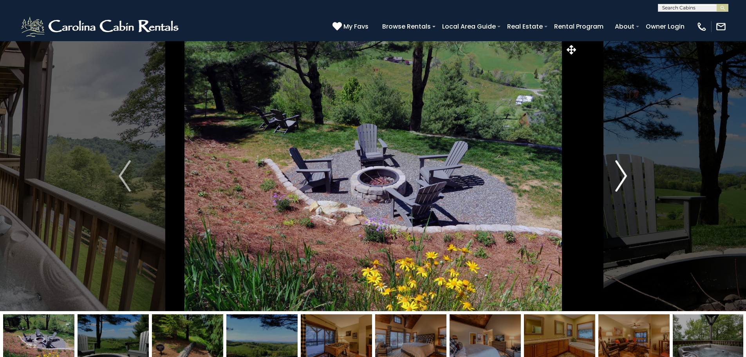
click at [623, 173] on img "Next" at bounding box center [621, 175] width 12 height 31
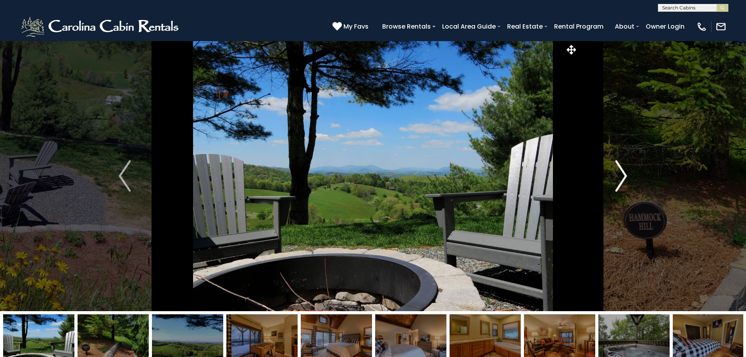
click at [623, 173] on img "Next" at bounding box center [621, 175] width 12 height 31
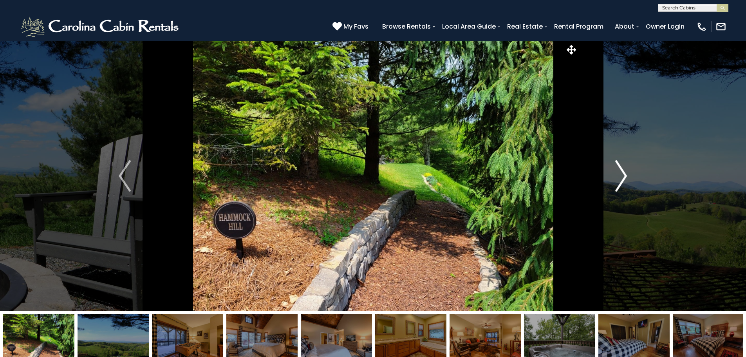
click at [623, 173] on img "Next" at bounding box center [621, 175] width 12 height 31
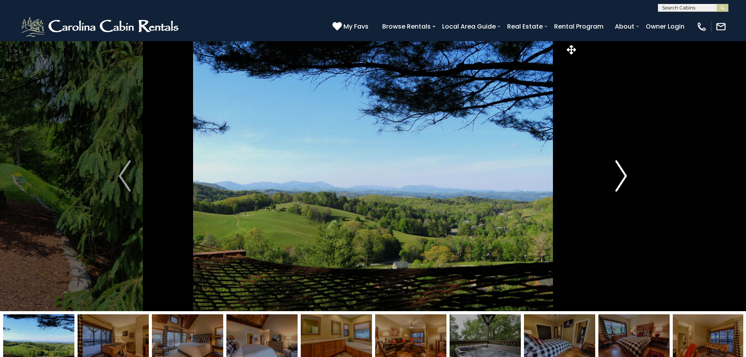
click at [623, 173] on img "Next" at bounding box center [621, 175] width 12 height 31
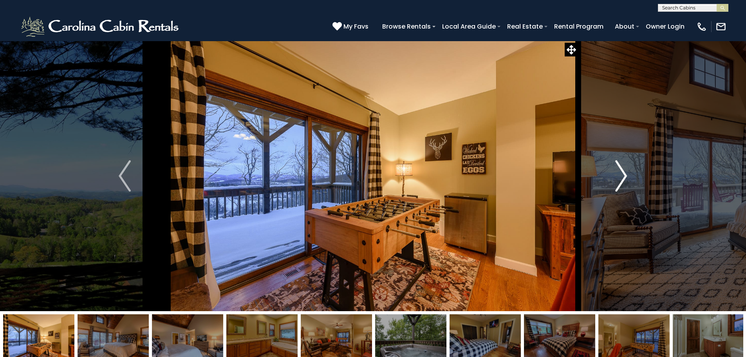
click at [623, 173] on img "Next" at bounding box center [621, 175] width 12 height 31
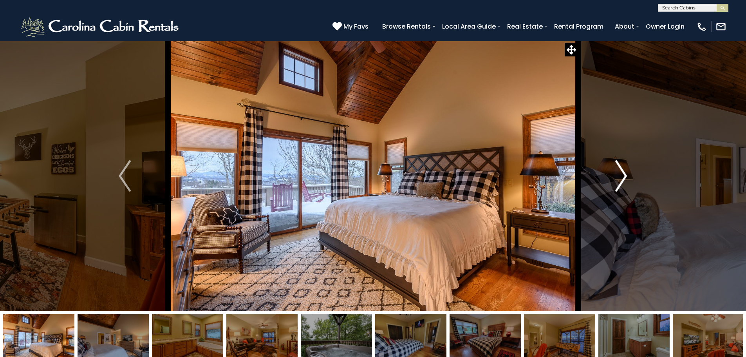
click at [623, 173] on img "Next" at bounding box center [621, 175] width 12 height 31
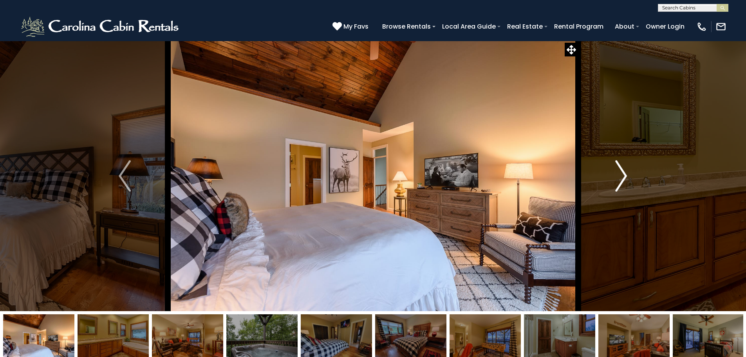
click at [623, 173] on img "Next" at bounding box center [621, 175] width 12 height 31
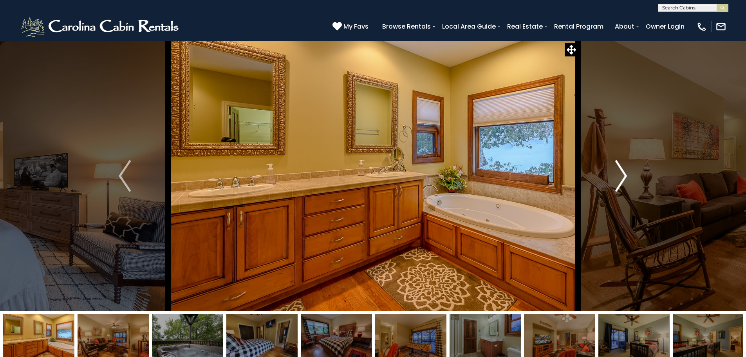
click at [623, 173] on img "Next" at bounding box center [621, 175] width 12 height 31
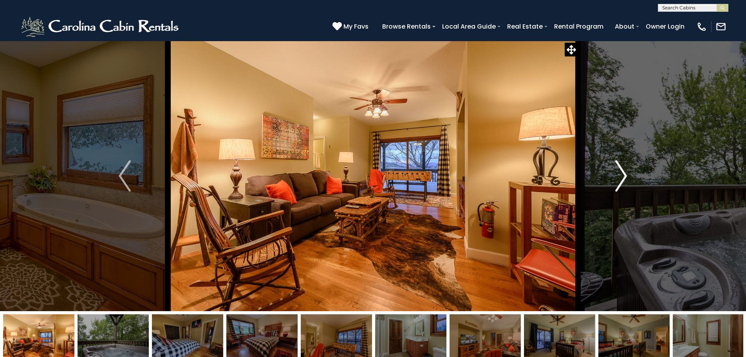
click at [623, 173] on img "Next" at bounding box center [621, 175] width 12 height 31
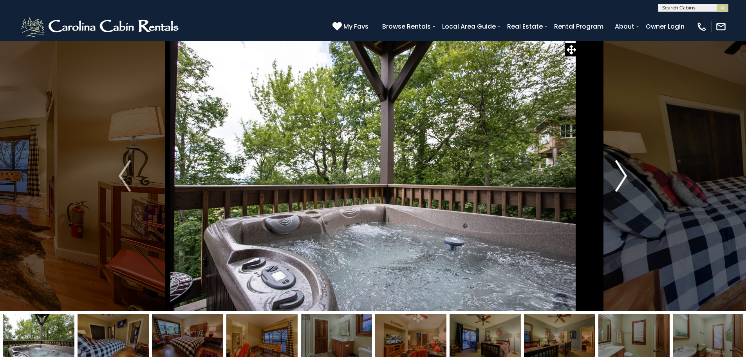
click at [623, 173] on img "Next" at bounding box center [621, 175] width 12 height 31
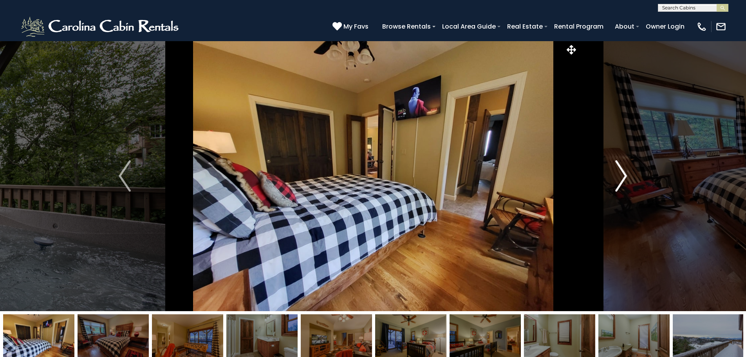
click at [623, 173] on img "Next" at bounding box center [621, 175] width 12 height 31
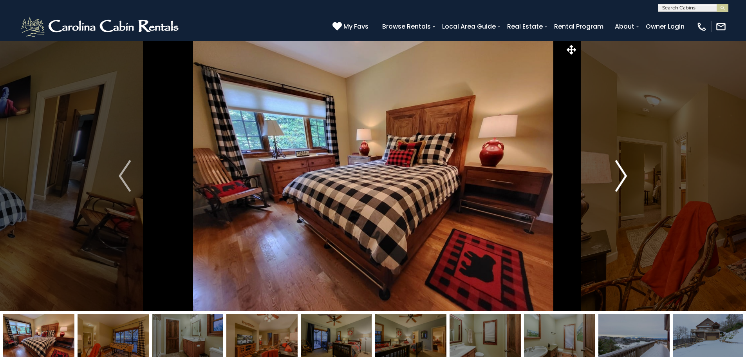
click at [623, 173] on img "Next" at bounding box center [621, 175] width 12 height 31
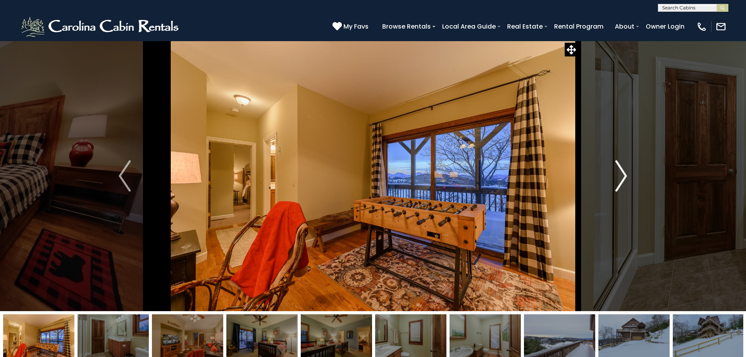
click at [623, 173] on img "Next" at bounding box center [621, 175] width 12 height 31
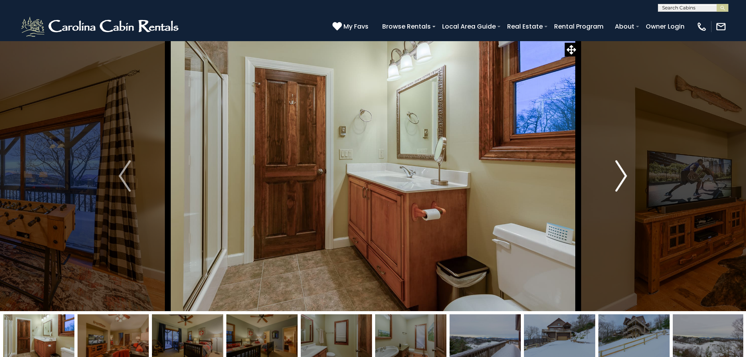
click at [623, 173] on img "Next" at bounding box center [621, 175] width 12 height 31
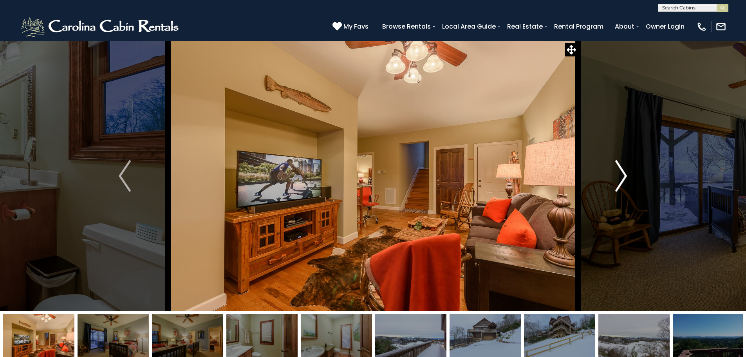
click at [623, 173] on img "Next" at bounding box center [621, 175] width 12 height 31
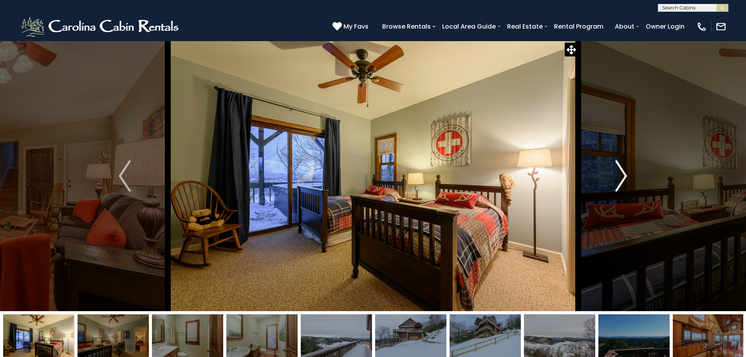
click at [623, 173] on img "Next" at bounding box center [621, 175] width 12 height 31
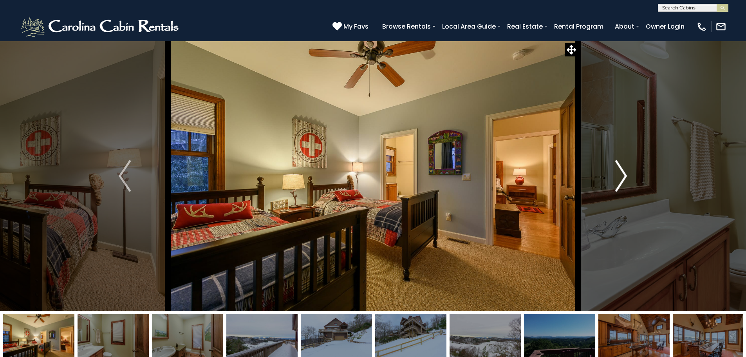
click at [623, 173] on img "Next" at bounding box center [621, 175] width 12 height 31
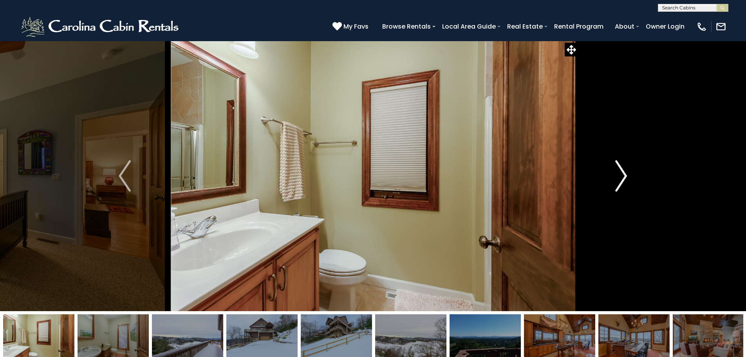
click at [623, 173] on img "Next" at bounding box center [621, 175] width 12 height 31
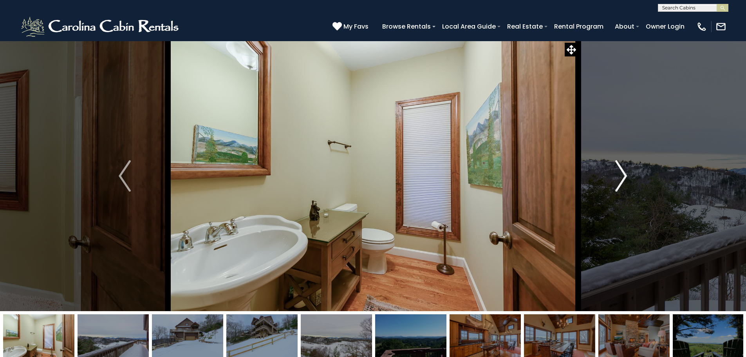
click at [623, 173] on img "Next" at bounding box center [621, 175] width 12 height 31
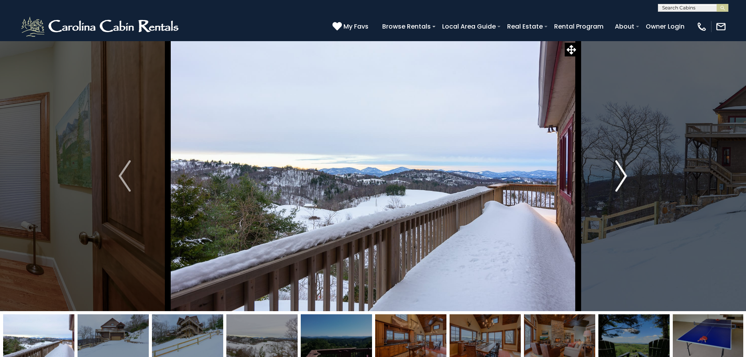
click at [623, 173] on img "Next" at bounding box center [621, 175] width 12 height 31
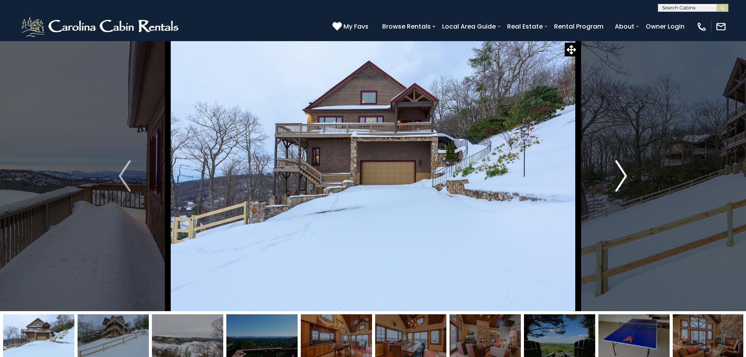
click at [623, 173] on img "Next" at bounding box center [621, 175] width 12 height 31
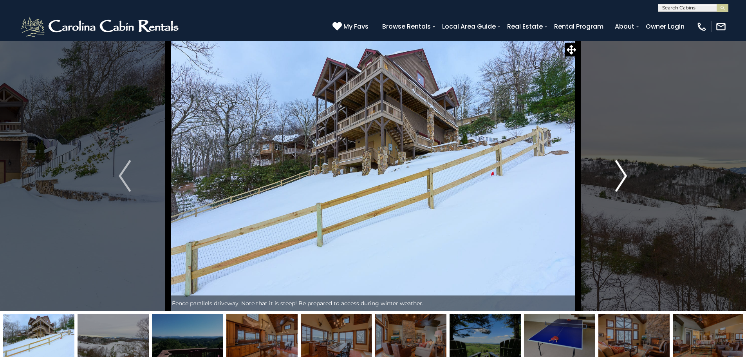
click at [623, 173] on img "Next" at bounding box center [621, 175] width 12 height 31
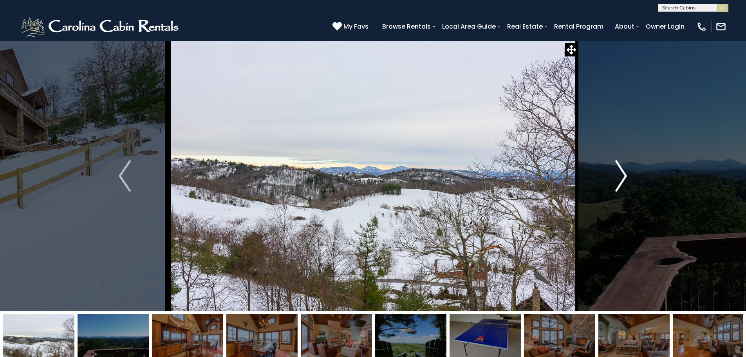
click at [623, 173] on img "Next" at bounding box center [621, 175] width 12 height 31
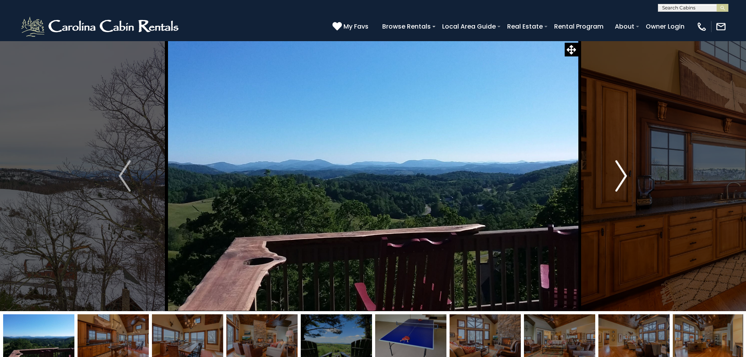
click at [623, 173] on img "Next" at bounding box center [621, 175] width 12 height 31
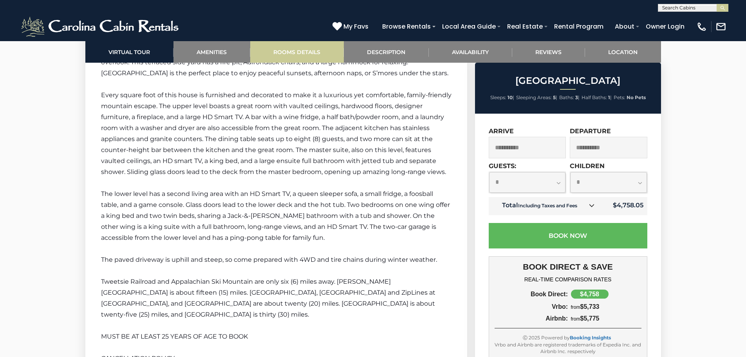
scroll to position [1175, 0]
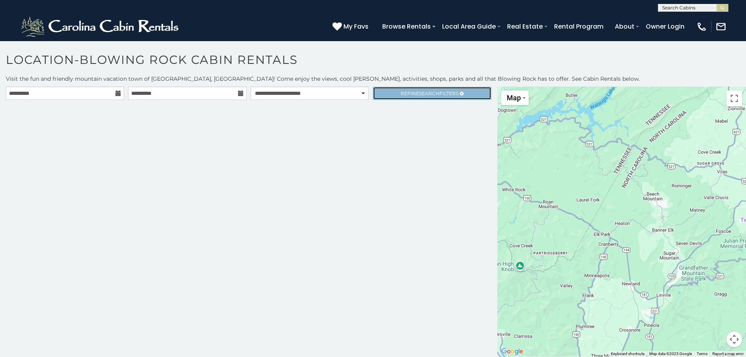
click at [426, 94] on span "Search" at bounding box center [429, 93] width 20 height 6
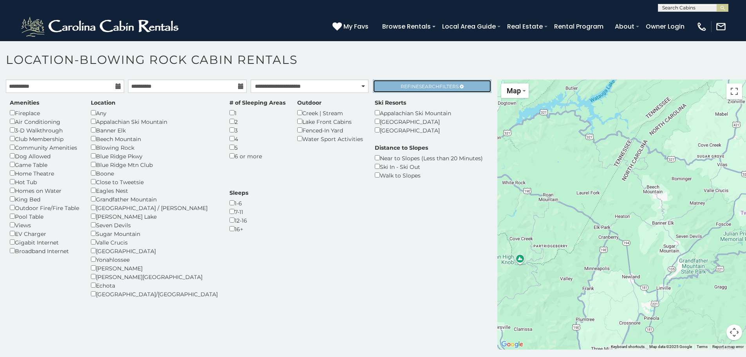
click at [455, 84] on span "Refine Search Filters" at bounding box center [430, 86] width 58 height 6
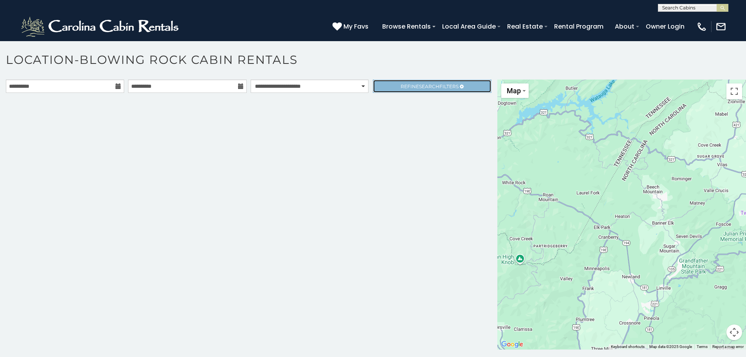
click at [401, 83] on span "Refine Search Filters" at bounding box center [430, 86] width 58 height 6
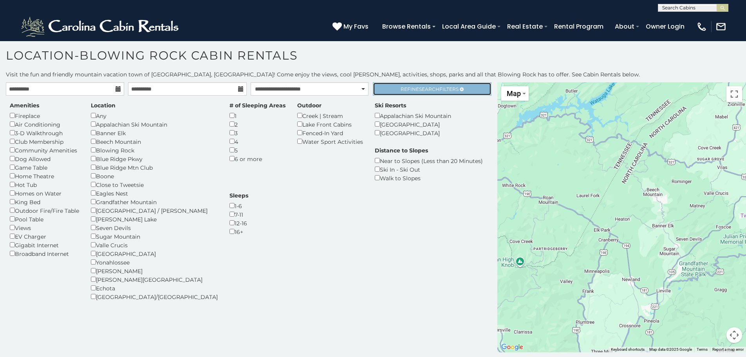
click at [425, 89] on span "Search" at bounding box center [429, 89] width 20 height 6
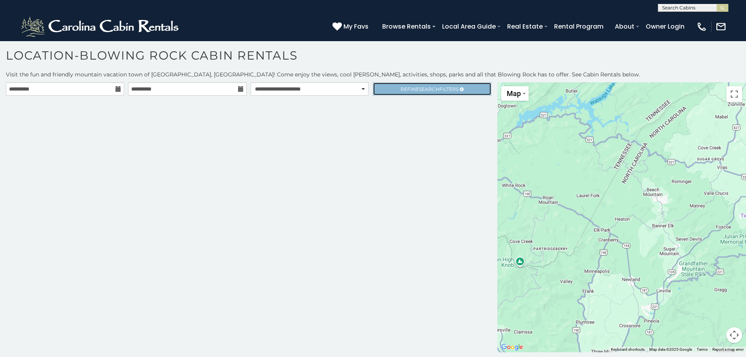
click at [425, 89] on span "Search" at bounding box center [429, 89] width 20 height 6
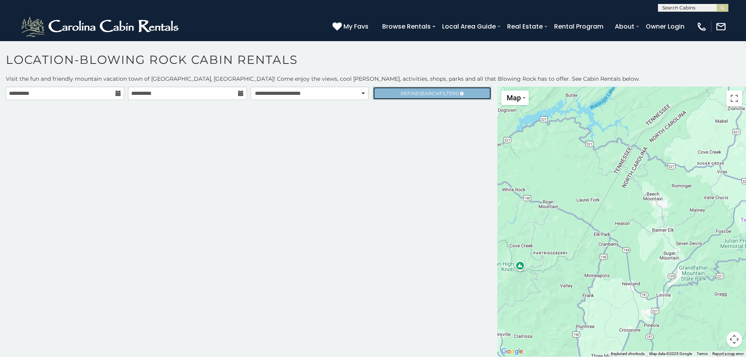
click at [425, 89] on link "Refine Search Filters" at bounding box center [432, 93] width 118 height 13
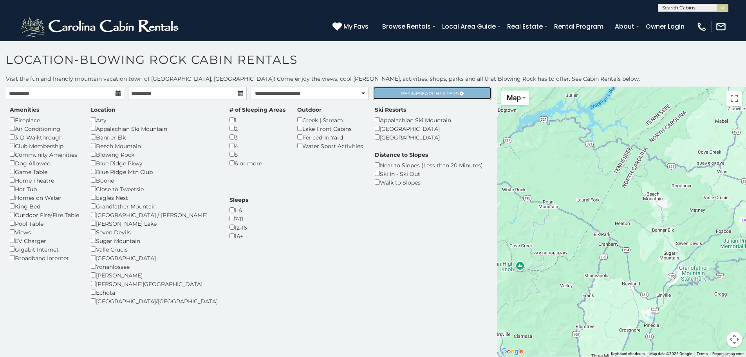
click at [402, 92] on span "Refine Search Filters" at bounding box center [430, 93] width 58 height 6
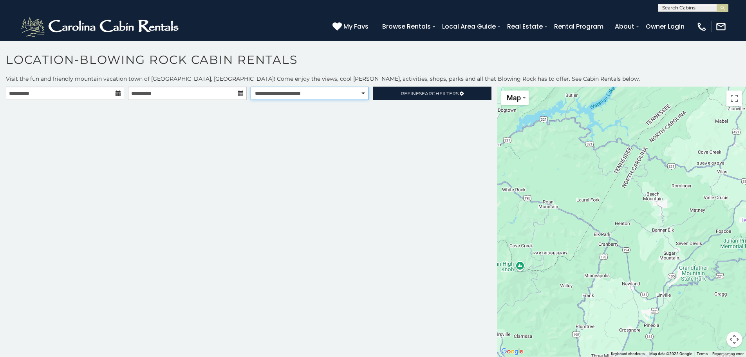
click at [352, 88] on select "**********" at bounding box center [310, 93] width 118 height 13
click at [251, 87] on select "**********" at bounding box center [310, 93] width 118 height 13
click at [116, 94] on icon at bounding box center [118, 92] width 5 height 5
